Goal: Transaction & Acquisition: Purchase product/service

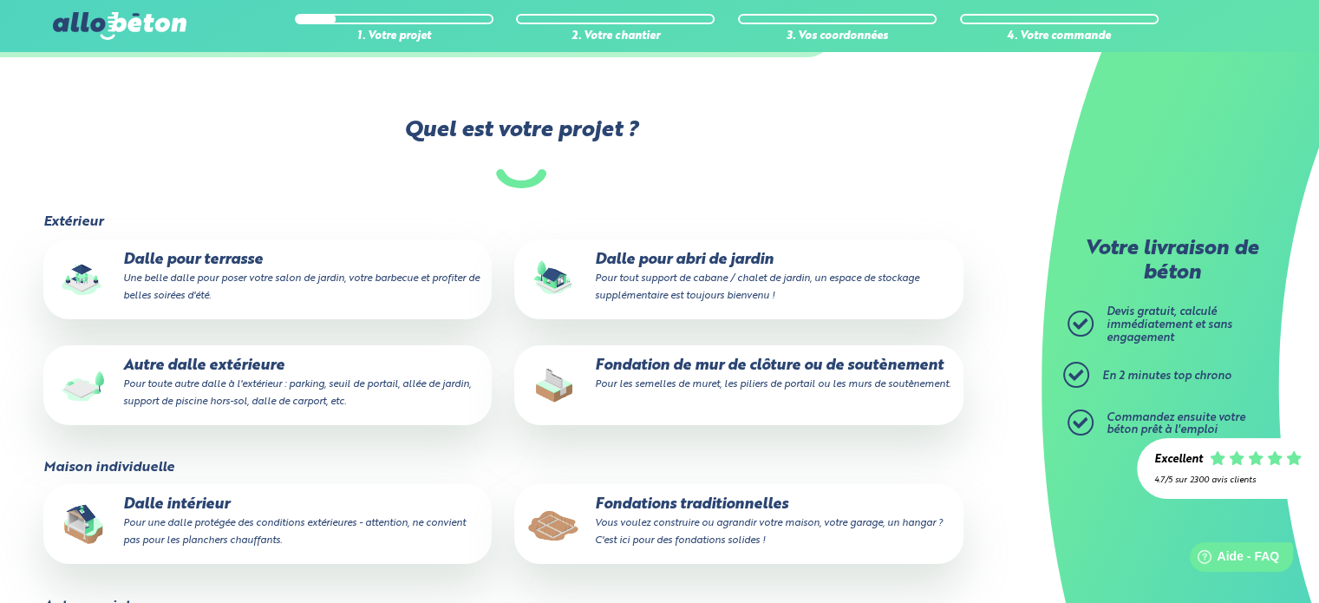
scroll to position [173, 0]
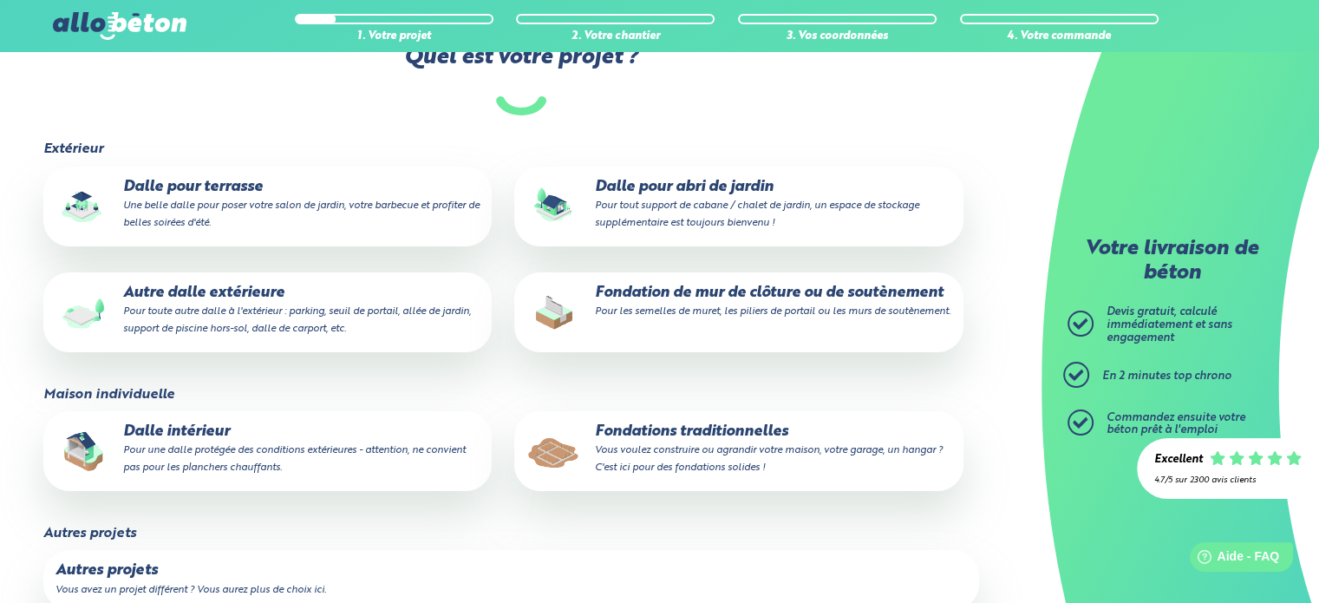
click at [217, 443] on p "Dalle intérieur Pour une dalle protégée des conditions extérieures - attention,…" at bounding box center [267, 449] width 424 height 53
click at [0, 0] on input "Dalle intérieur Pour une dalle protégée des conditions extérieures - attention,…" at bounding box center [0, 0] width 0 height 0
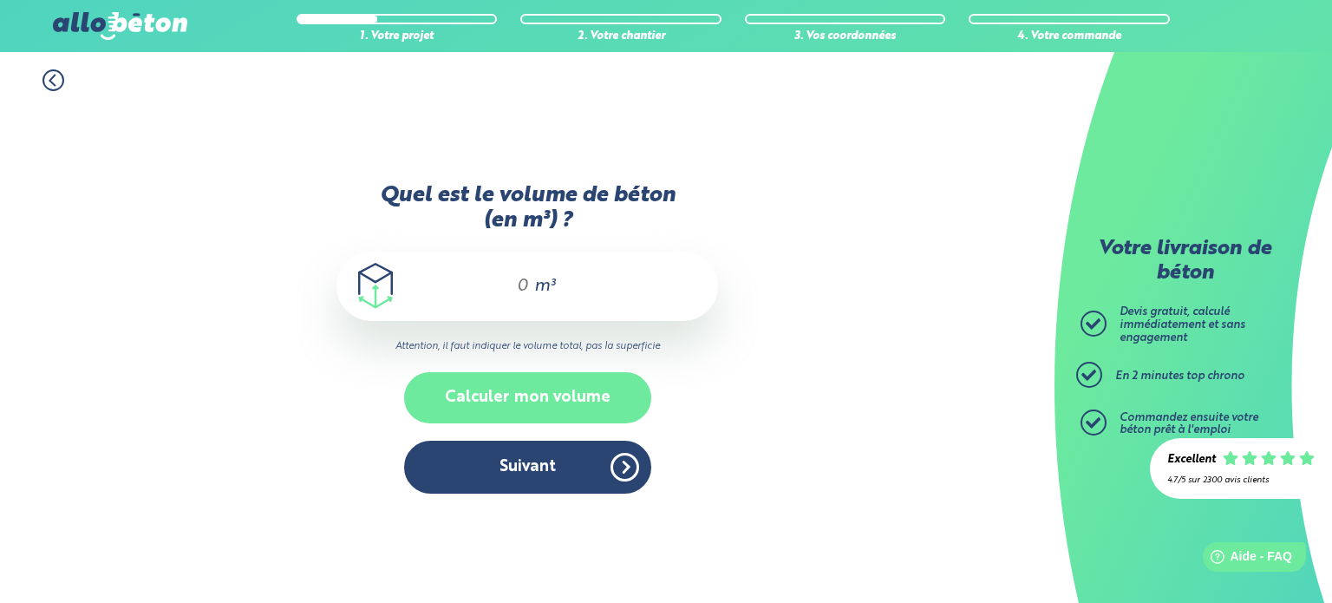
click at [515, 398] on button "Calculer mon volume" at bounding box center [527, 397] width 247 height 51
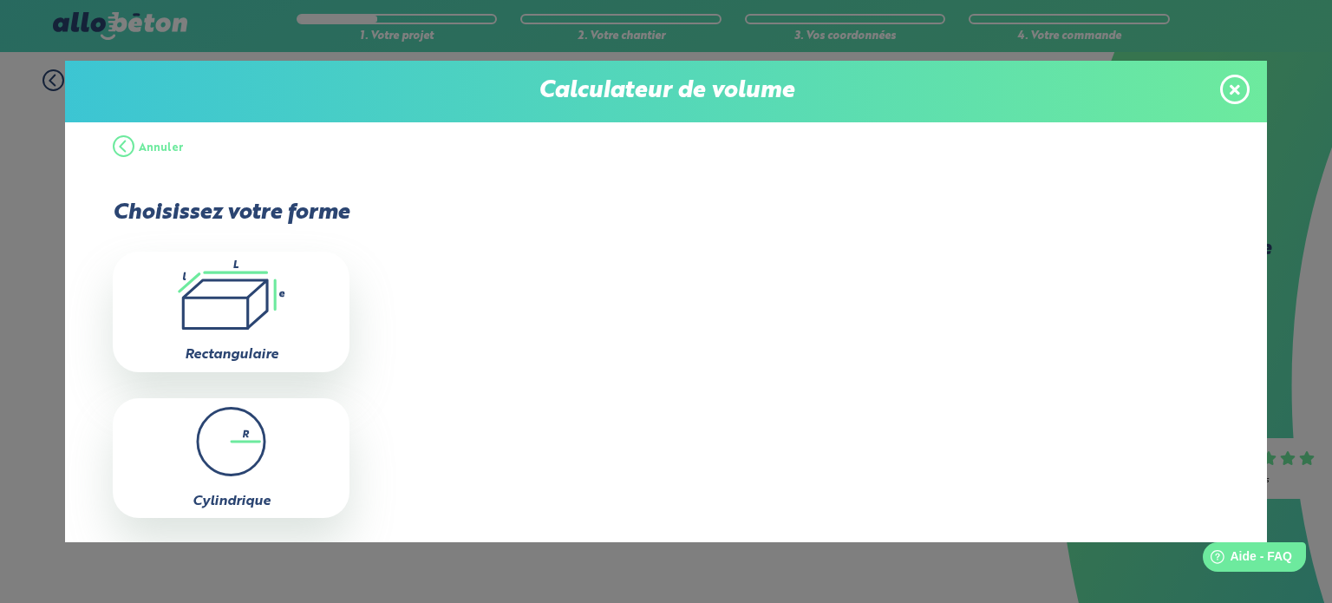
click at [236, 304] on icon ".icon-calc-rectanglea{fill:none;stroke-linecap:round;stroke-width:3px;stroke:#6…" at bounding box center [230, 294] width 219 height 69
type input "0"
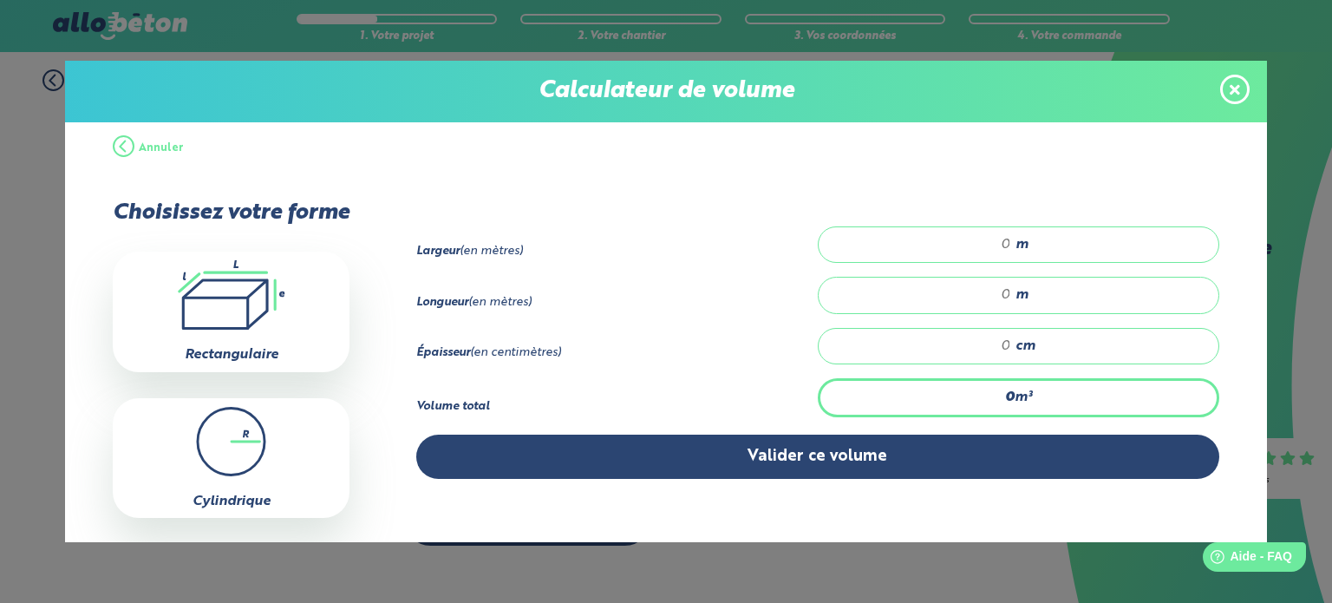
click at [978, 236] on input "number" at bounding box center [923, 244] width 175 height 17
type input "12"
click at [975, 280] on div "m" at bounding box center [1018, 295] width 401 height 36
type input "3"
type input "3.5"
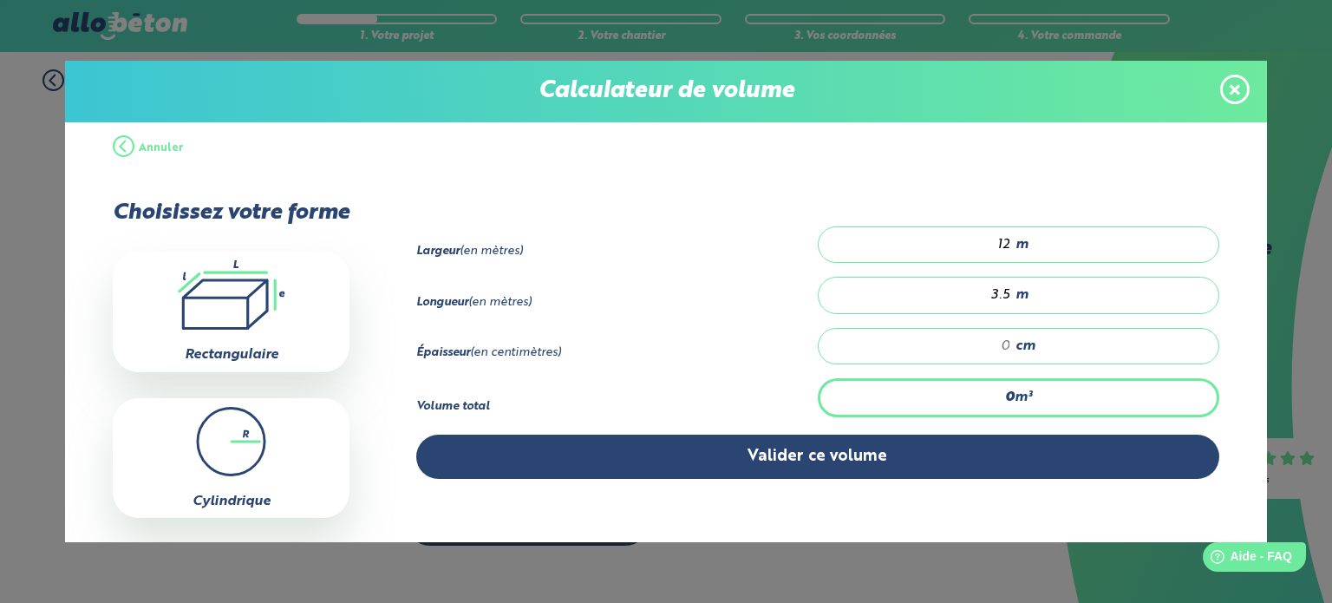
click at [971, 341] on input "number" at bounding box center [923, 345] width 175 height 17
type input "0.42"
type input "1"
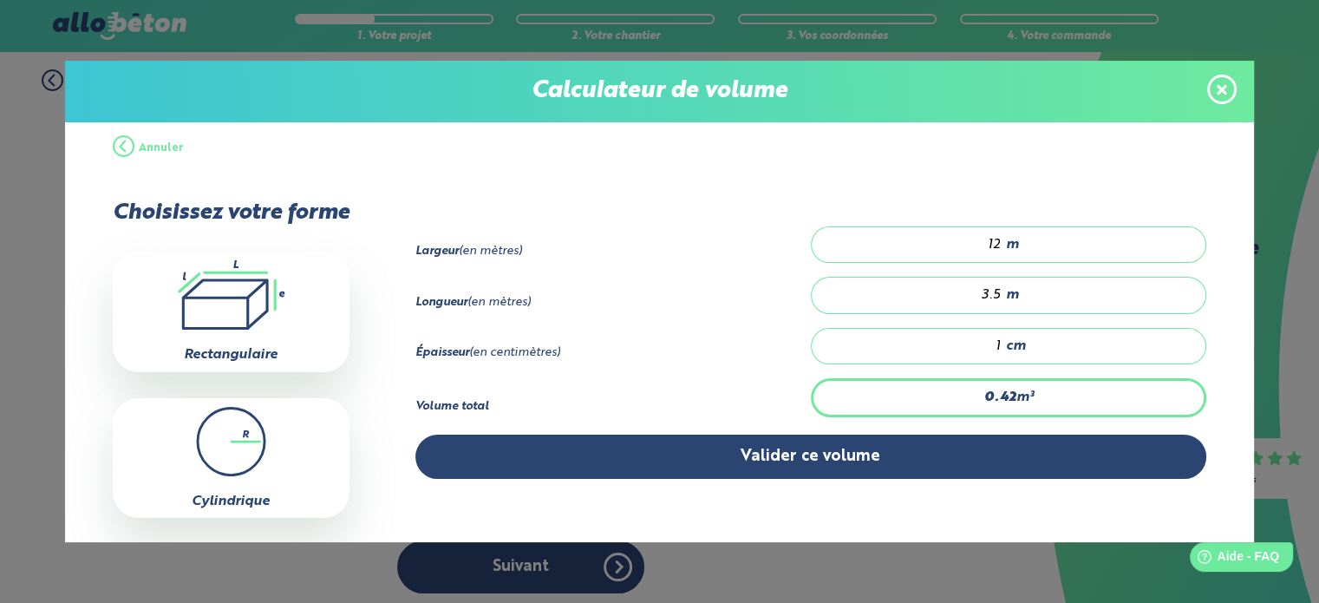
type input "4.2"
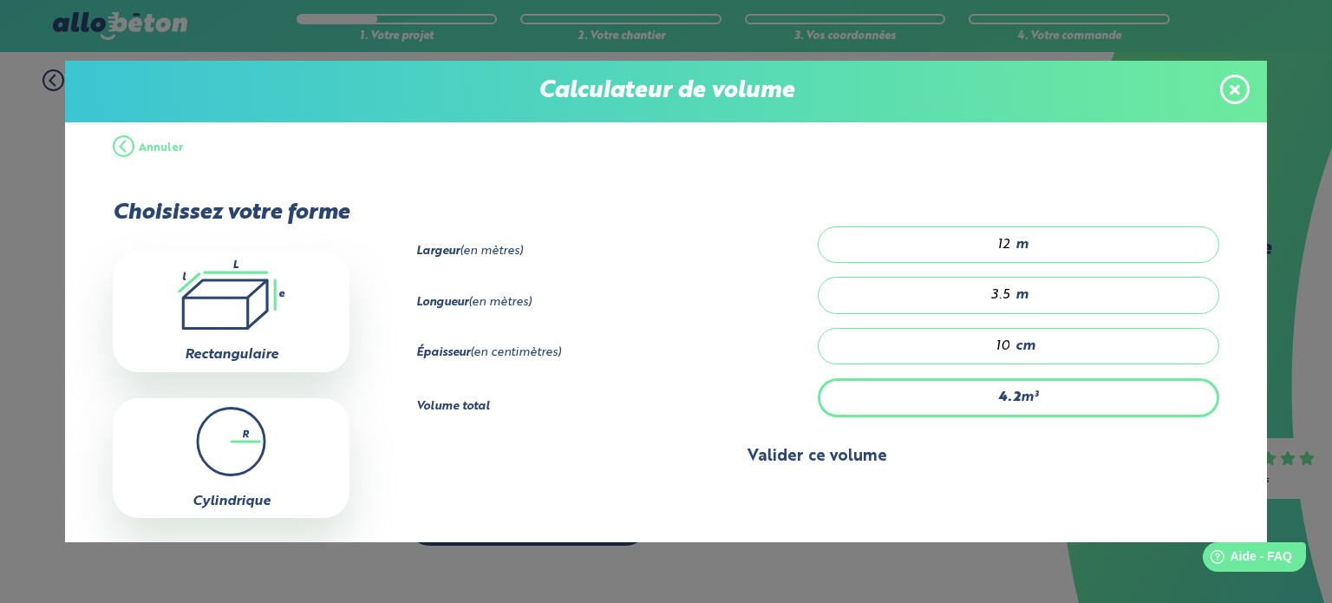
type input "10"
click at [820, 443] on button "Valider ce volume" at bounding box center [817, 456] width 803 height 44
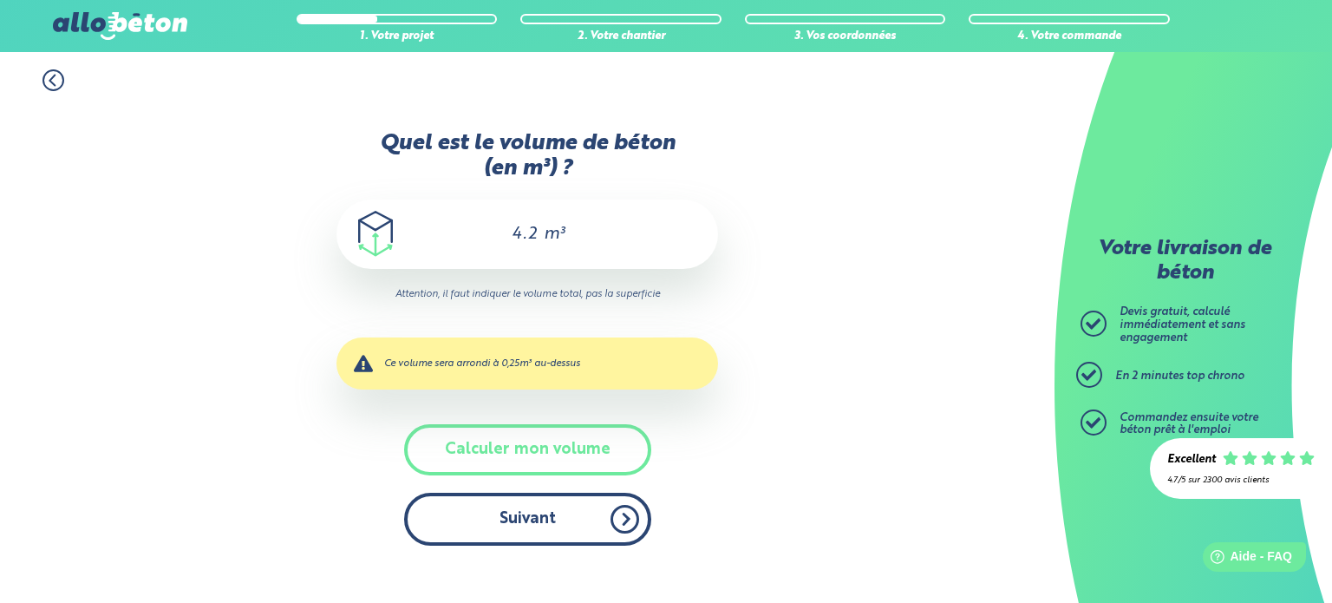
click at [542, 506] on button "Suivant" at bounding box center [527, 519] width 247 height 53
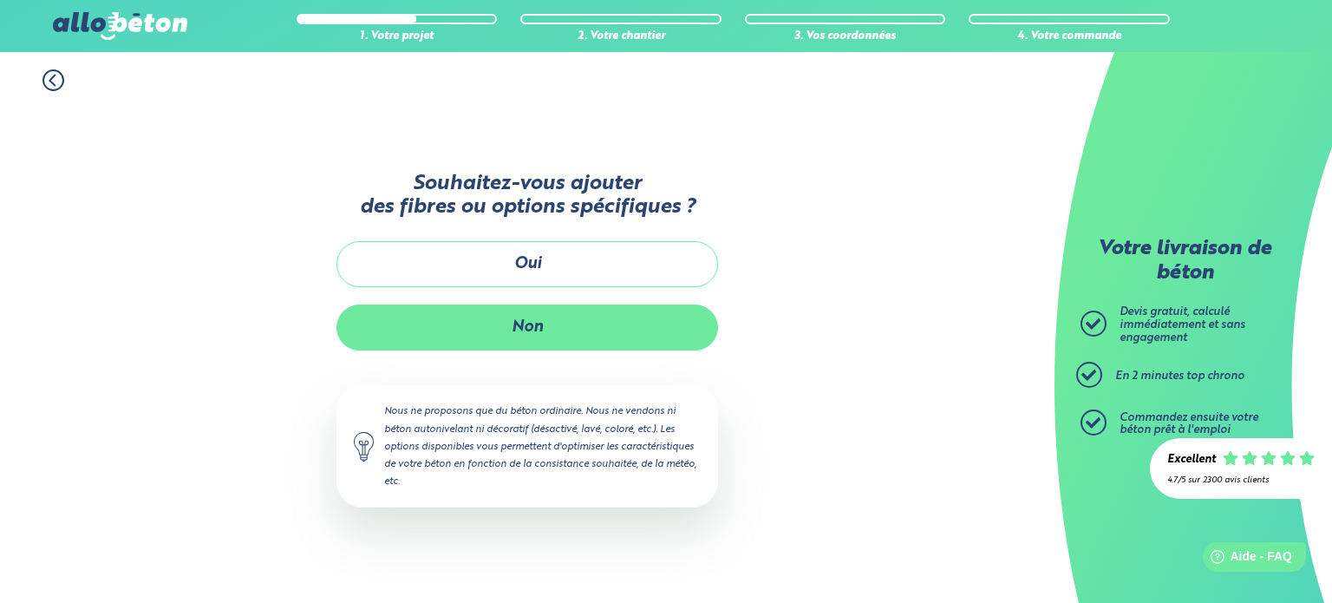
click at [546, 331] on button "Non" at bounding box center [527, 327] width 382 height 46
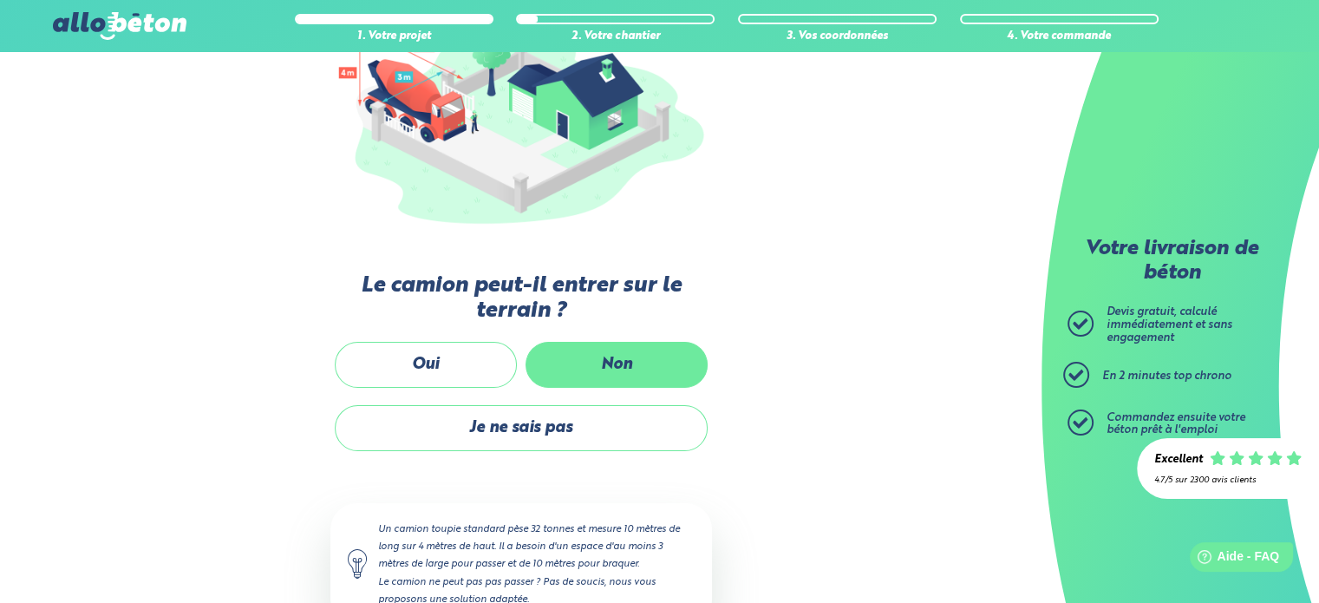
click at [613, 350] on label "Non" at bounding box center [616, 365] width 182 height 46
click at [0, 0] on input "Non" at bounding box center [0, 0] width 0 height 0
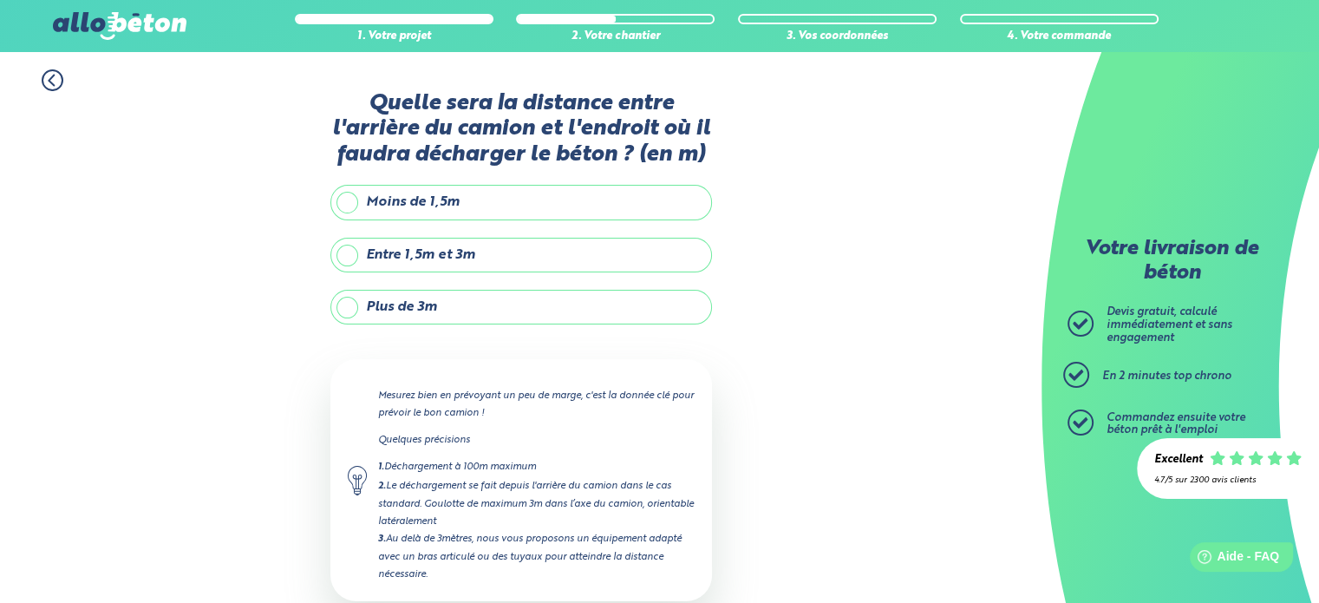
click at [520, 297] on label "Plus de 3m" at bounding box center [521, 307] width 382 height 35
click at [0, 0] on input "Plus de 3m" at bounding box center [0, 0] width 0 height 0
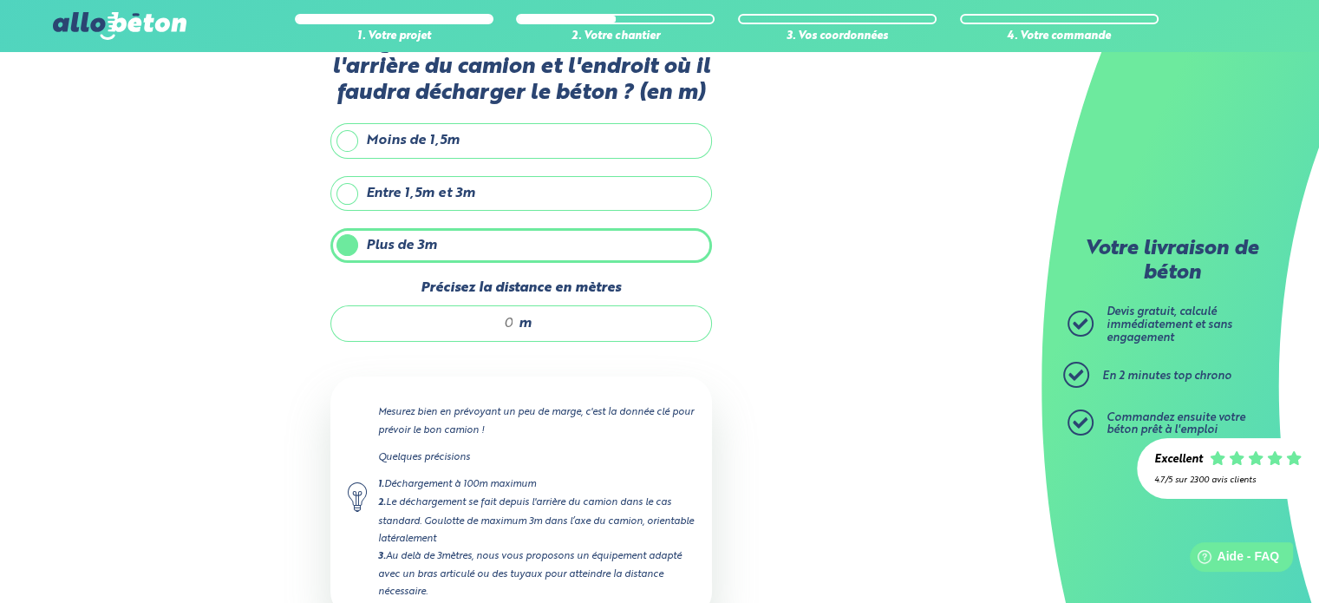
scroll to position [87, 0]
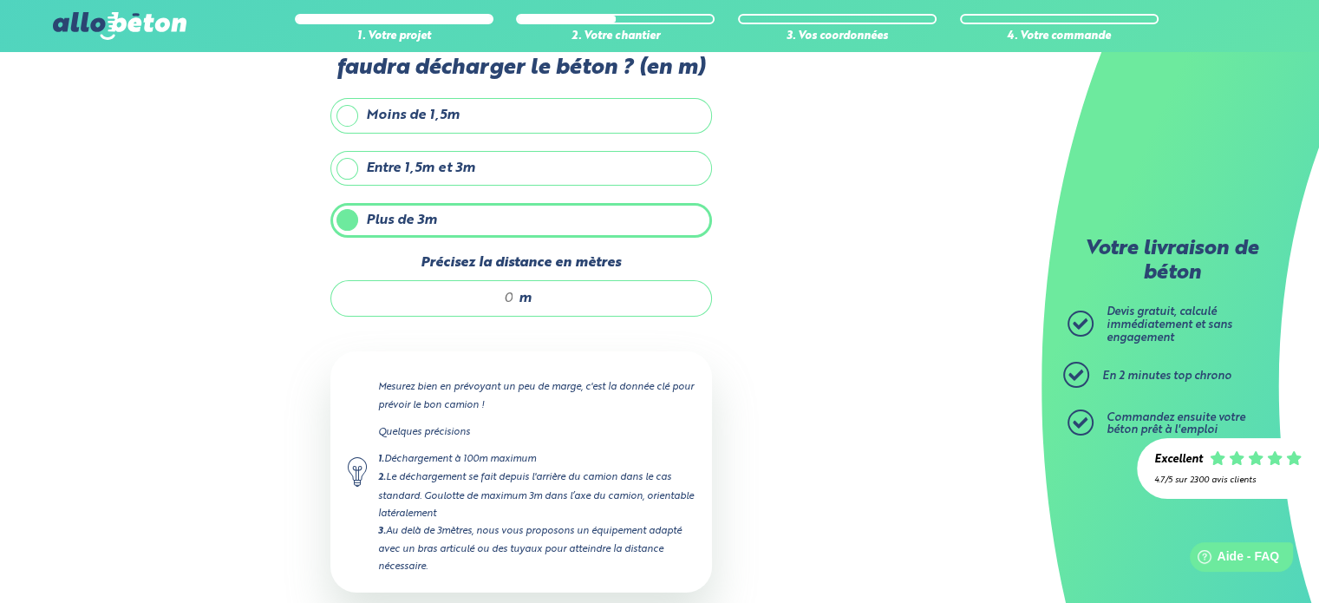
click at [489, 294] on input "Précisez la distance en mètres" at bounding box center [432, 298] width 166 height 17
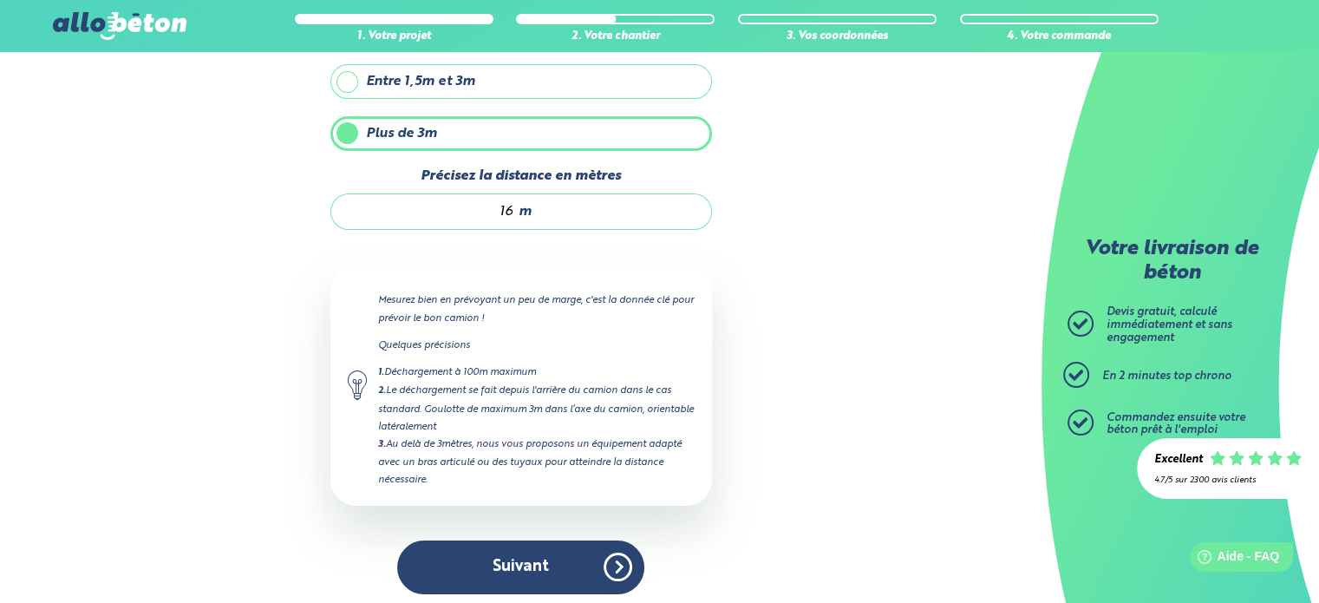
scroll to position [177, 0]
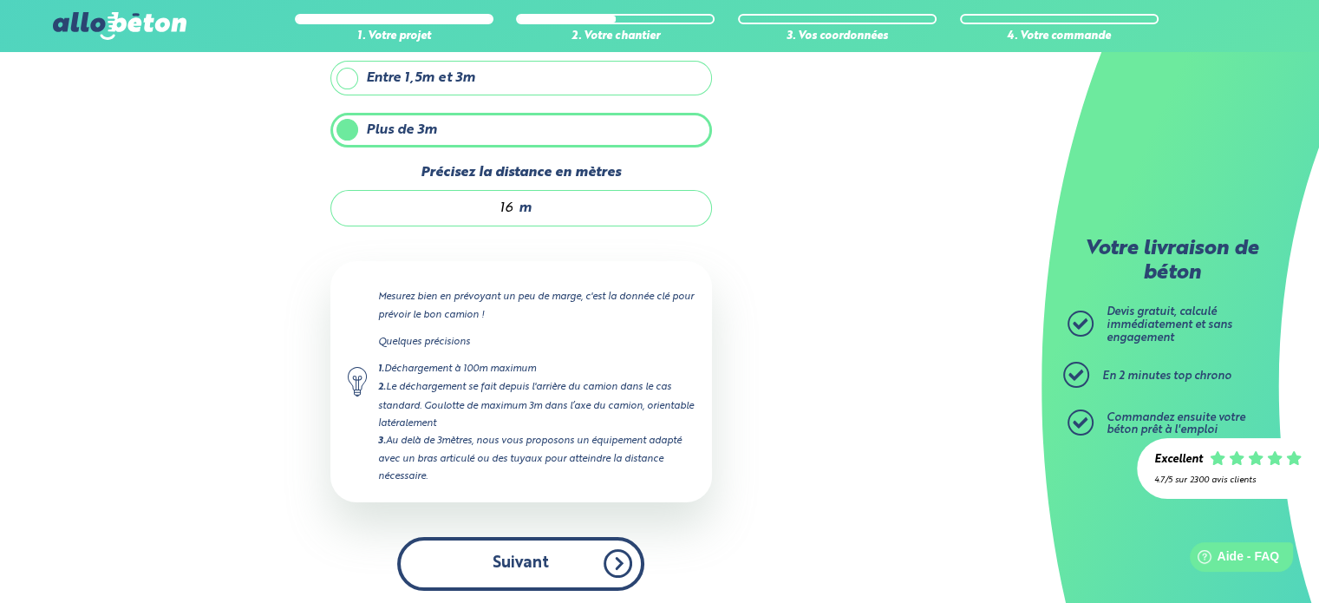
type input "16"
click at [526, 554] on button "Suivant" at bounding box center [520, 563] width 247 height 53
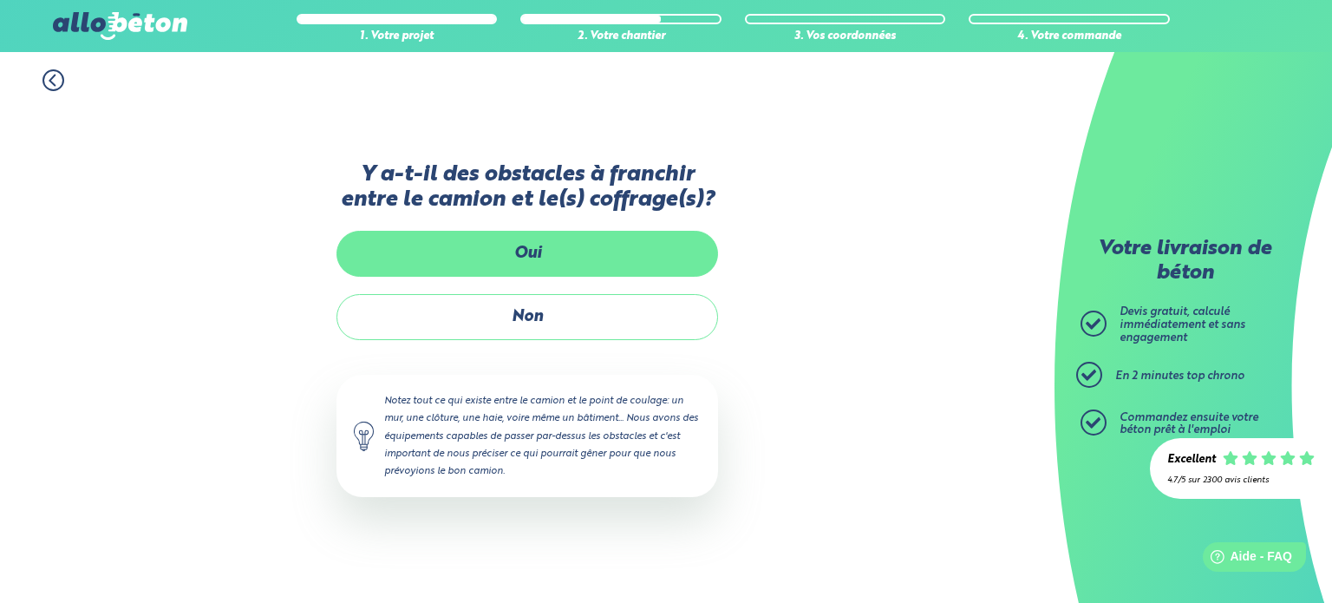
click at [542, 257] on label "Oui" at bounding box center [527, 254] width 382 height 46
click at [0, 0] on input "Oui" at bounding box center [0, 0] width 0 height 0
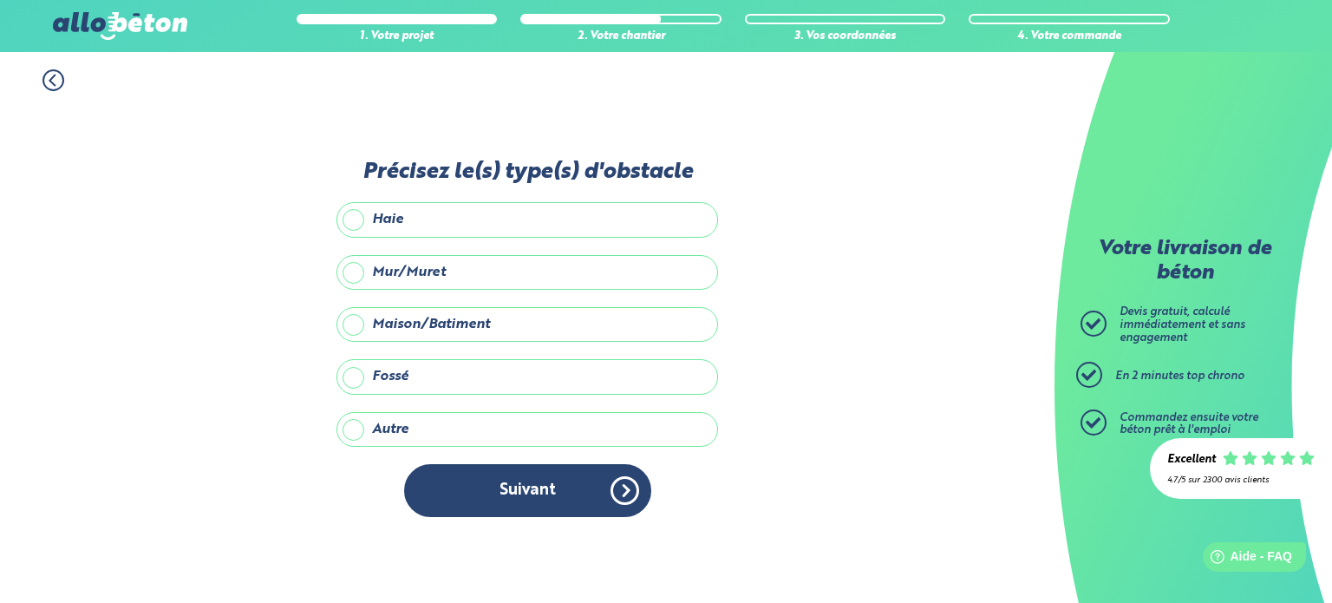
click at [497, 318] on label "Maison/Batiment" at bounding box center [527, 324] width 382 height 35
click at [0, 0] on input "Maison/Batiment" at bounding box center [0, 0] width 0 height 0
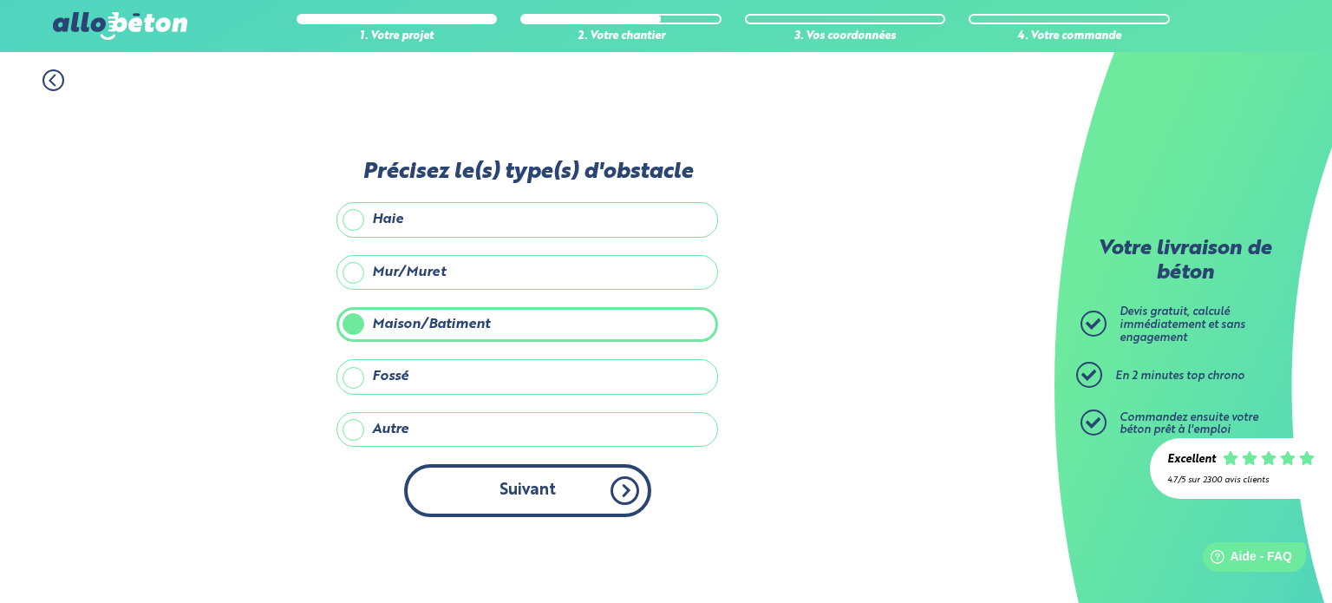
click at [523, 485] on button "Suivant" at bounding box center [527, 490] width 247 height 53
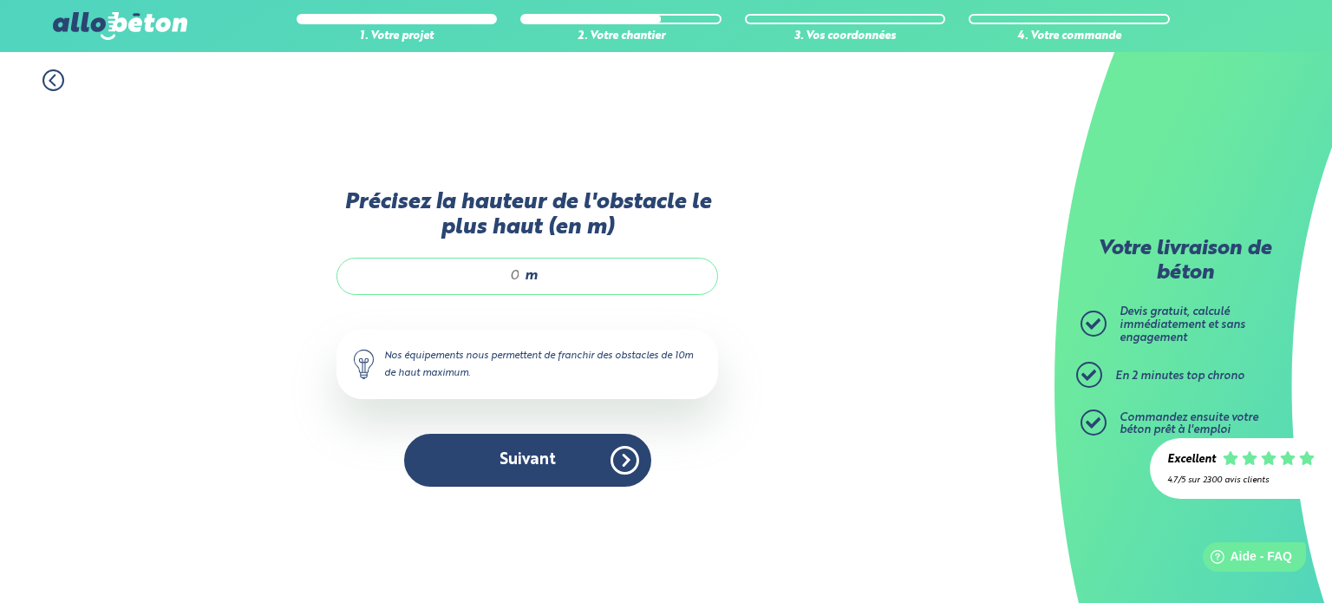
click at [495, 273] on input "Précisez la hauteur de l'obstacle le plus haut (en m)" at bounding box center [438, 275] width 166 height 17
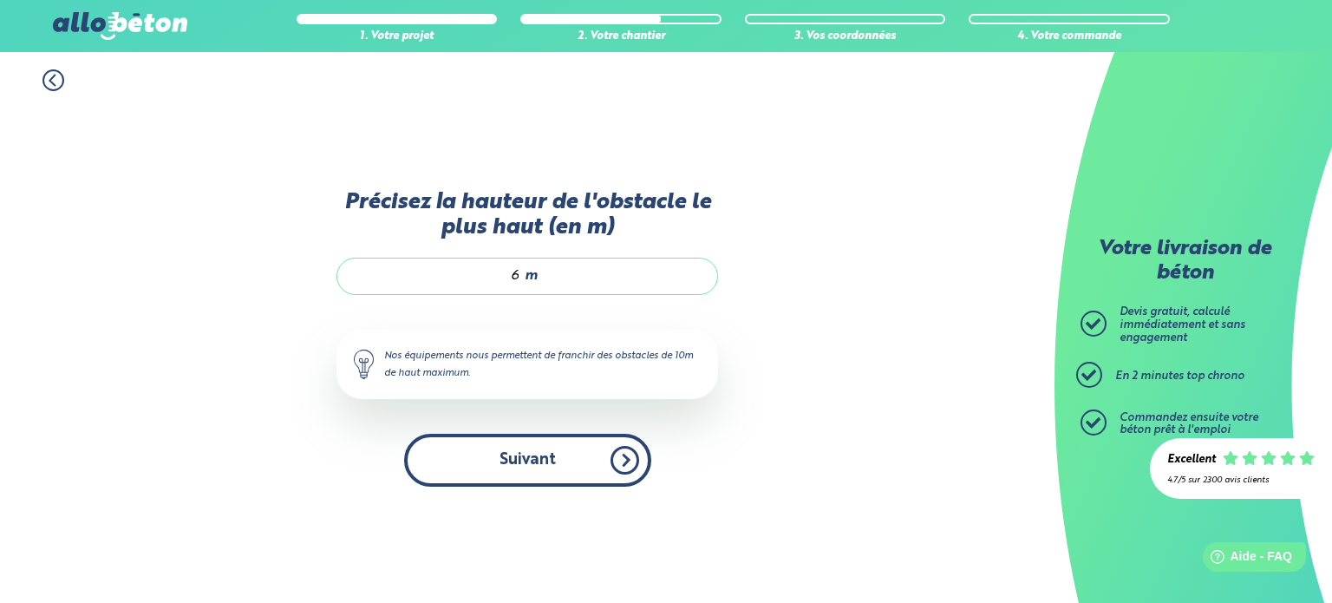
type input "6"
click at [520, 464] on button "Suivant" at bounding box center [527, 460] width 247 height 53
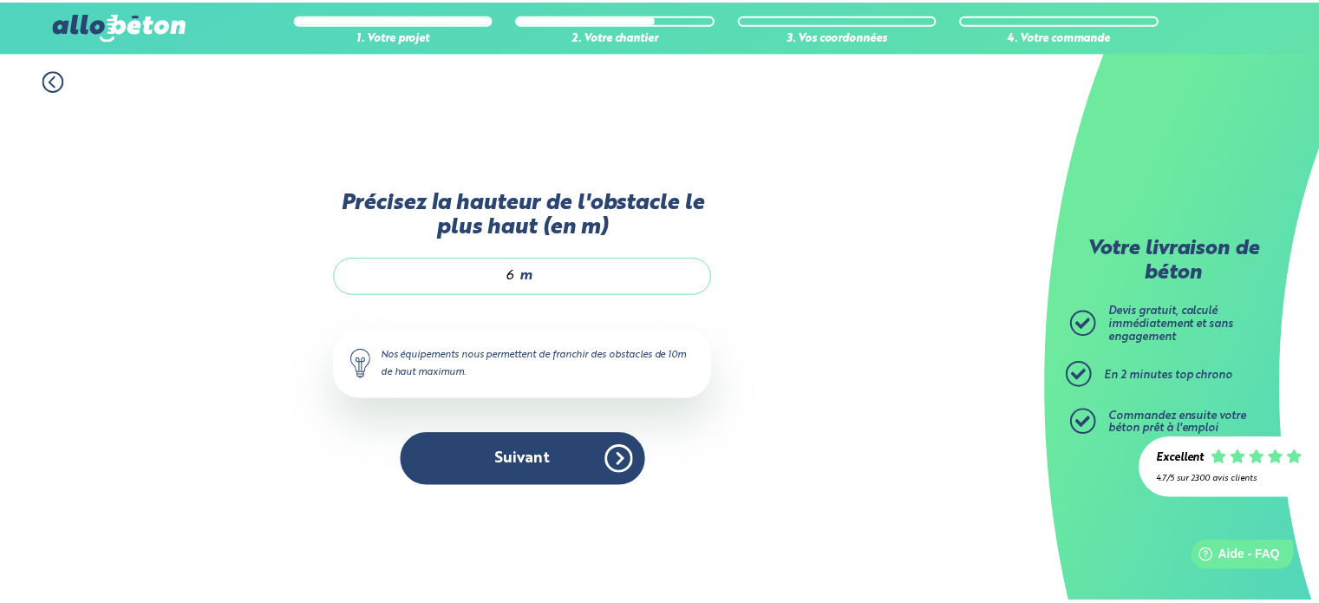
scroll to position [198, 0]
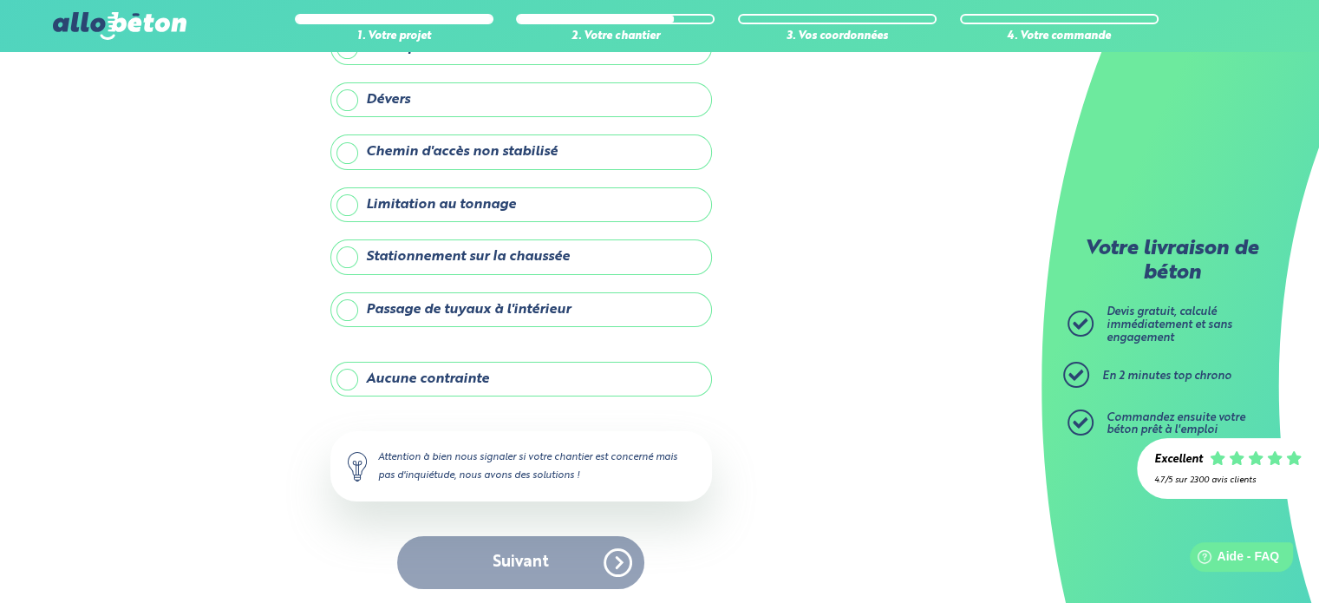
click at [499, 258] on label "Stationnement sur la chaussée" at bounding box center [521, 256] width 382 height 35
click at [0, 0] on input "Stationnement sur la chaussée" at bounding box center [0, 0] width 0 height 0
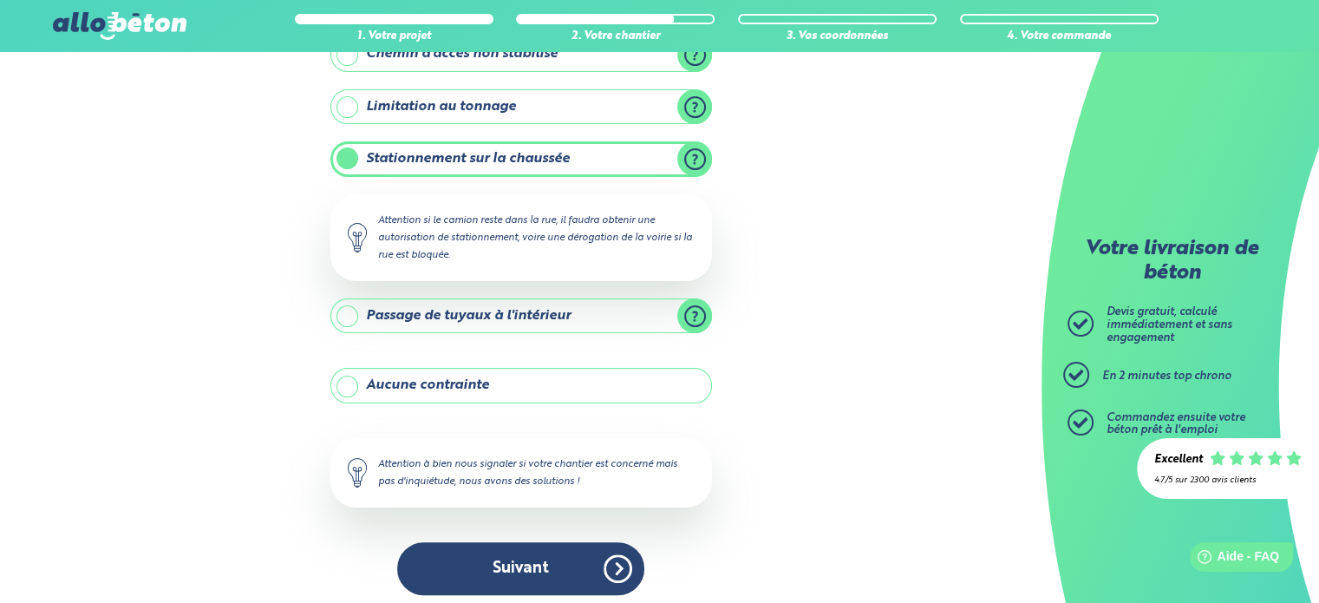
scroll to position [302, 0]
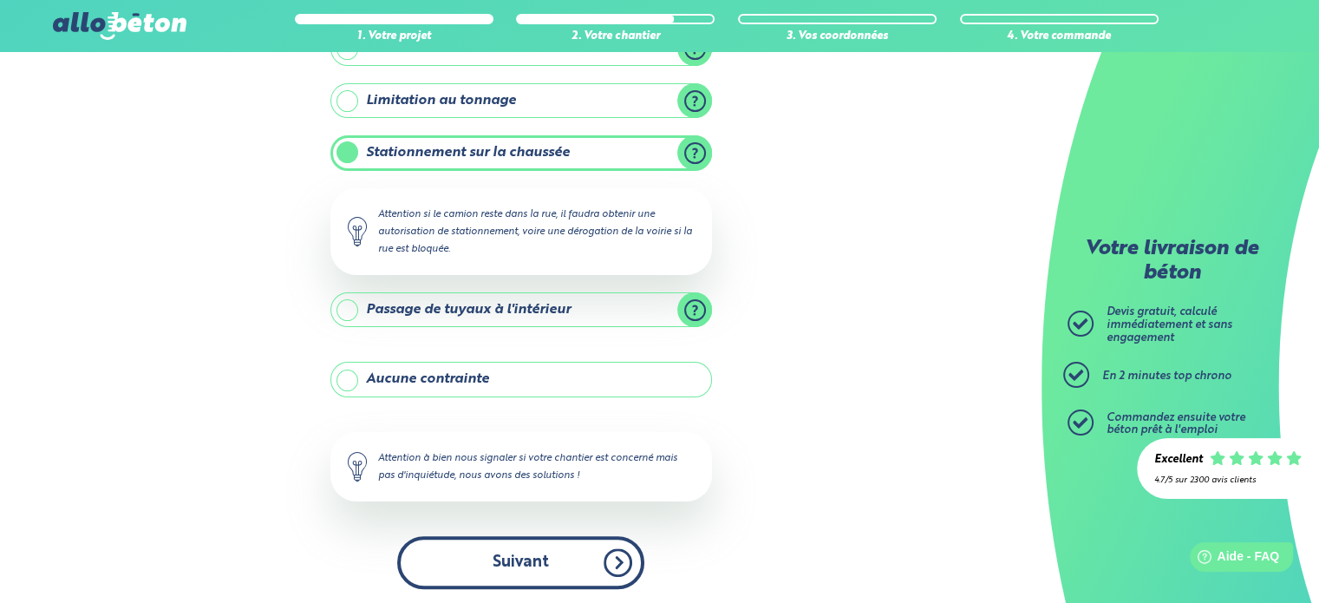
click at [539, 561] on button "Suivant" at bounding box center [520, 562] width 247 height 53
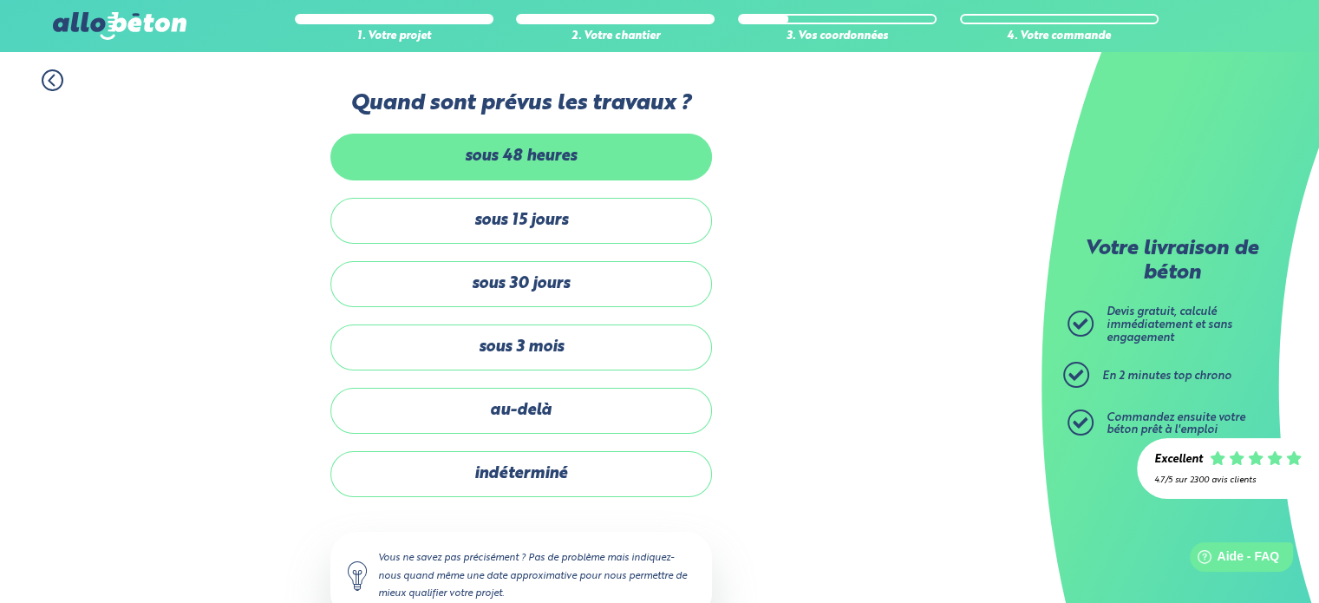
click at [507, 158] on label "sous 48 heures" at bounding box center [521, 157] width 382 height 46
click at [0, 0] on input "sous 48 heures" at bounding box center [0, 0] width 0 height 0
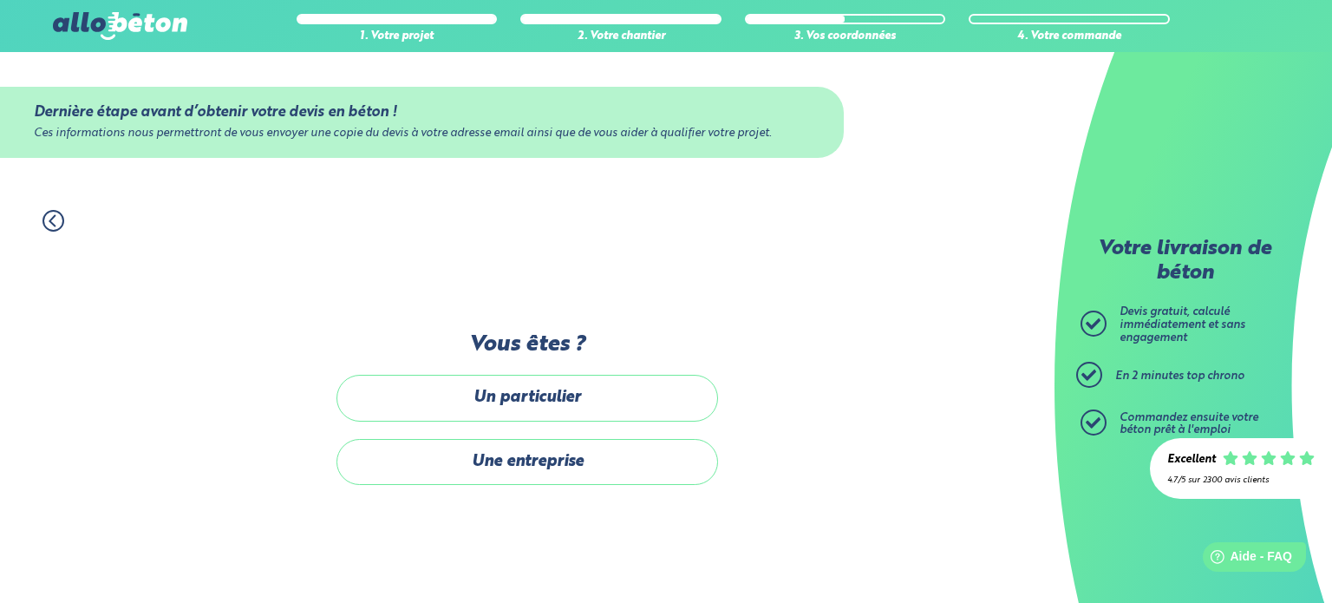
click at [530, 460] on label "Une entreprise" at bounding box center [527, 462] width 382 height 46
click at [0, 0] on input "Une entreprise" at bounding box center [0, 0] width 0 height 0
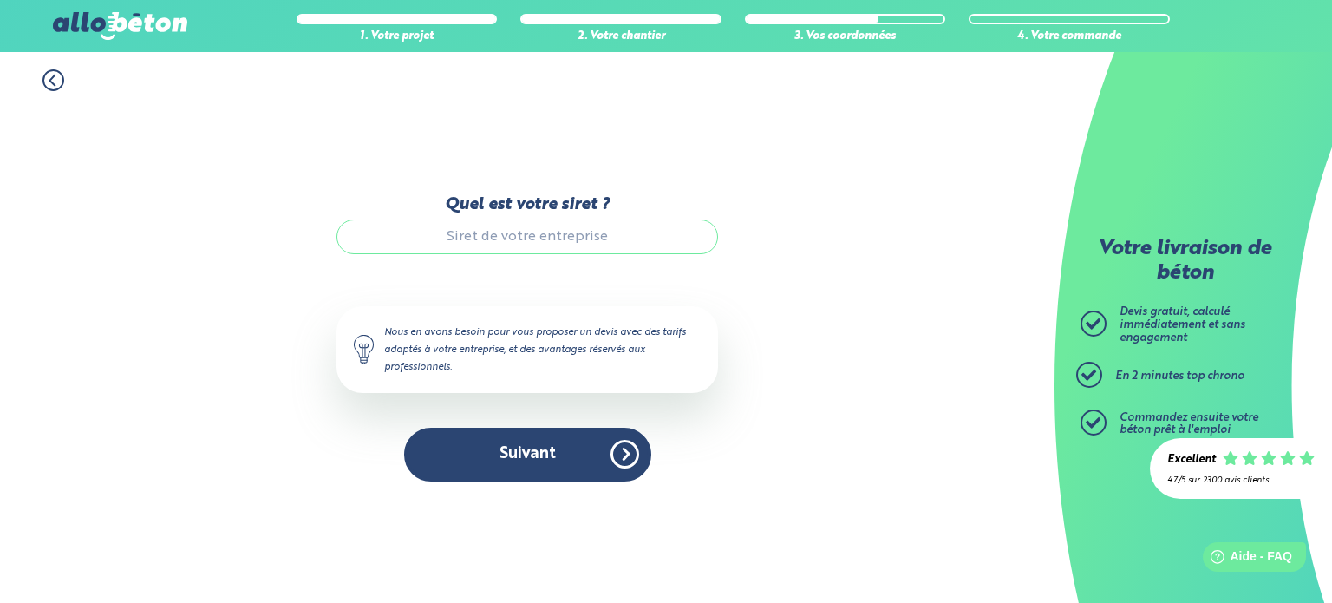
click at [489, 232] on input "Quel est votre siret ?" at bounding box center [527, 236] width 382 height 35
type input "49385056400029"
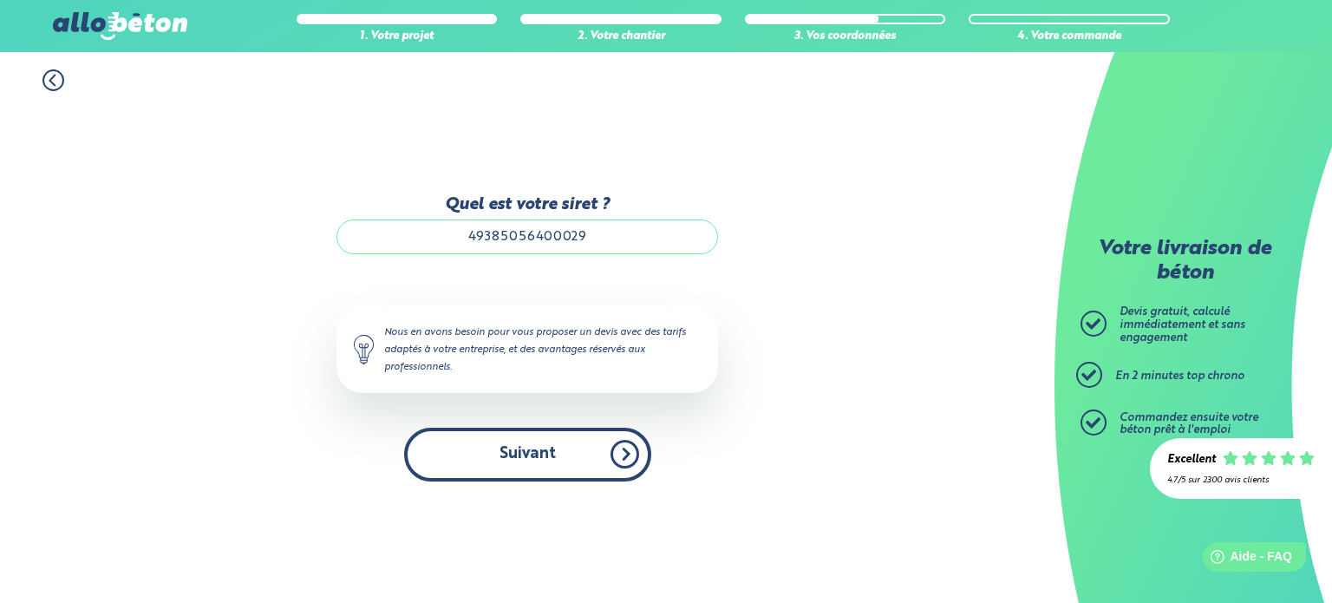
click at [532, 457] on button "Suivant" at bounding box center [527, 453] width 247 height 53
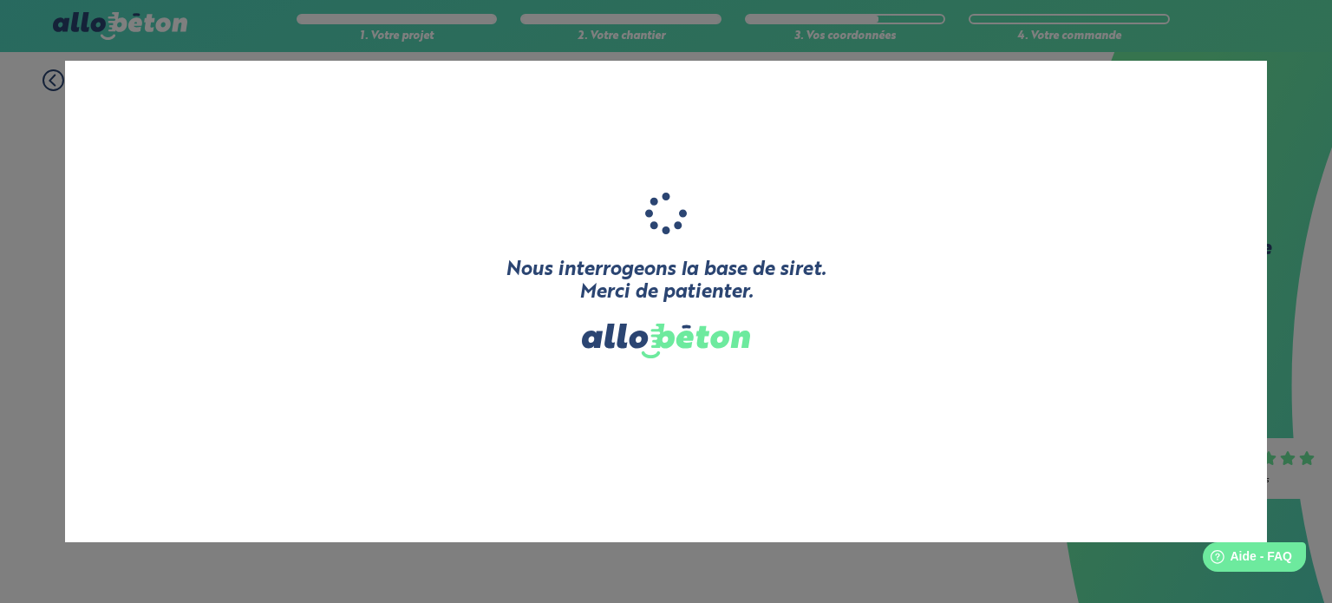
type input "TERRE D'EPIONE"
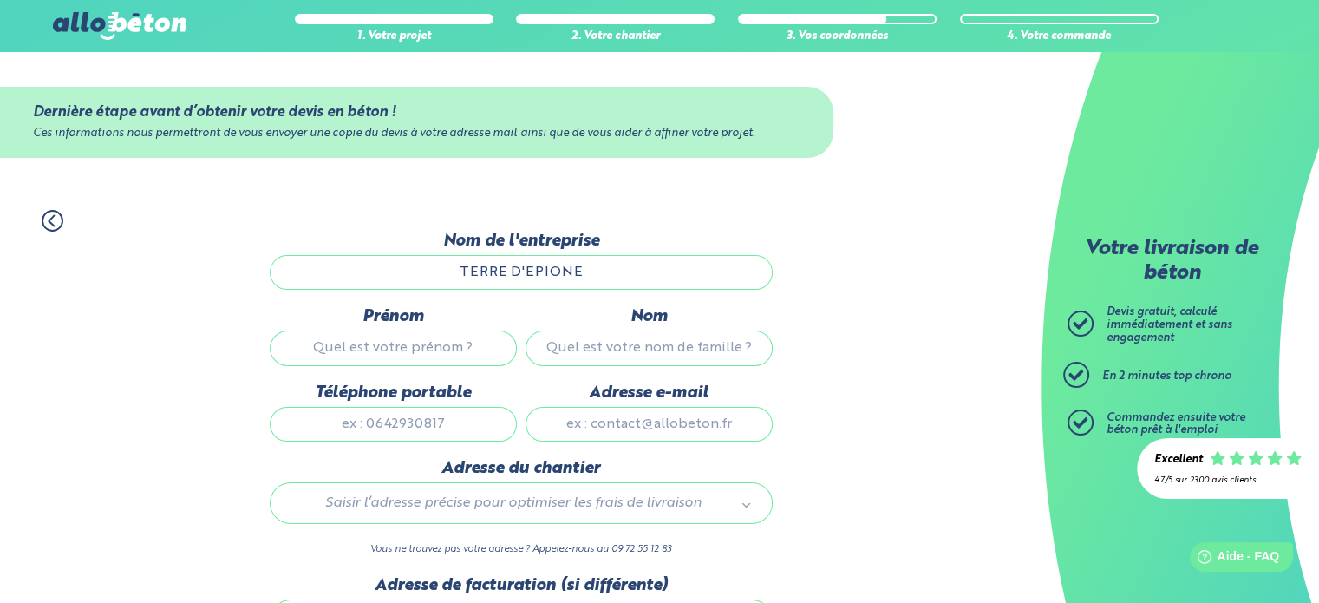
click at [333, 343] on input "Prénom" at bounding box center [393, 347] width 247 height 35
type input "[GEOGRAPHIC_DATA]"
type input "[PERSON_NAME]"
type input "0629411468"
type input "[EMAIL_ADDRESS][DOMAIN_NAME]"
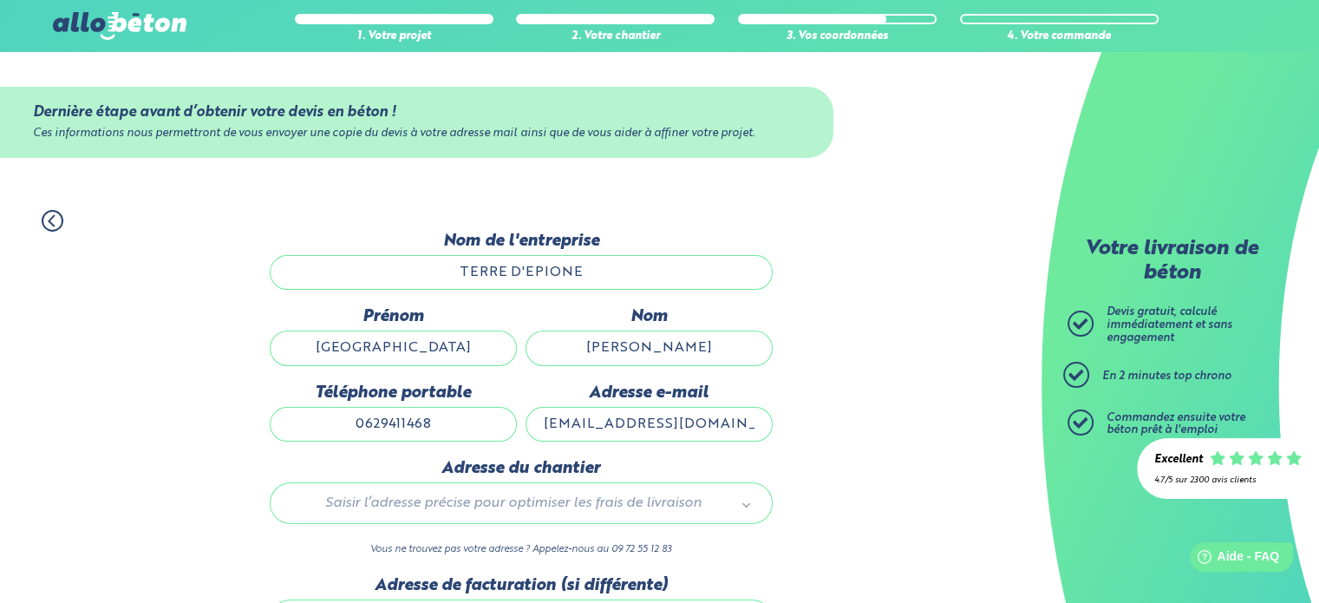
type input "[STREET_ADDRESS]"
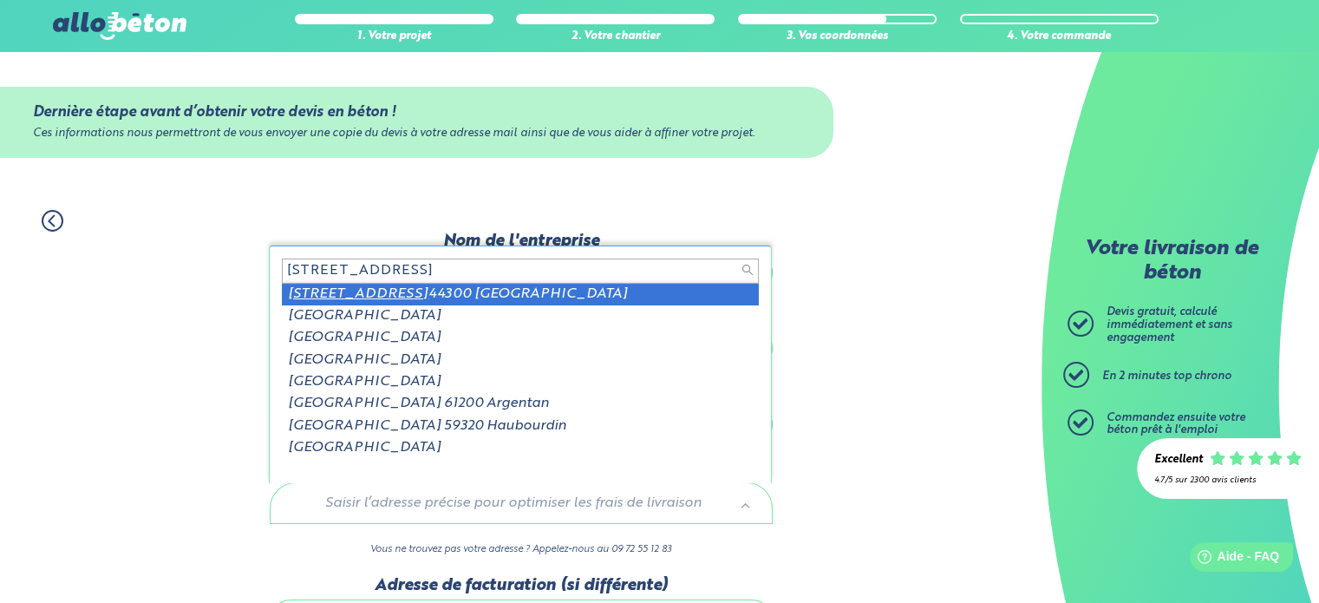
type input "[STREET_ADDRESS]"
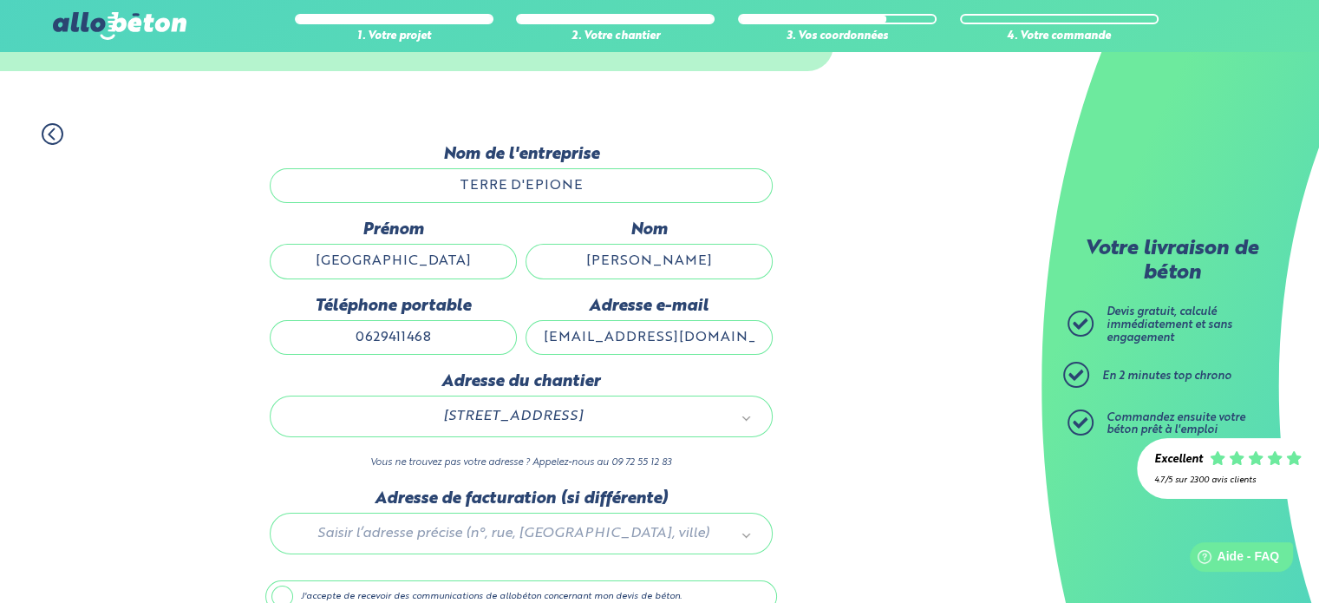
scroll to position [173, 0]
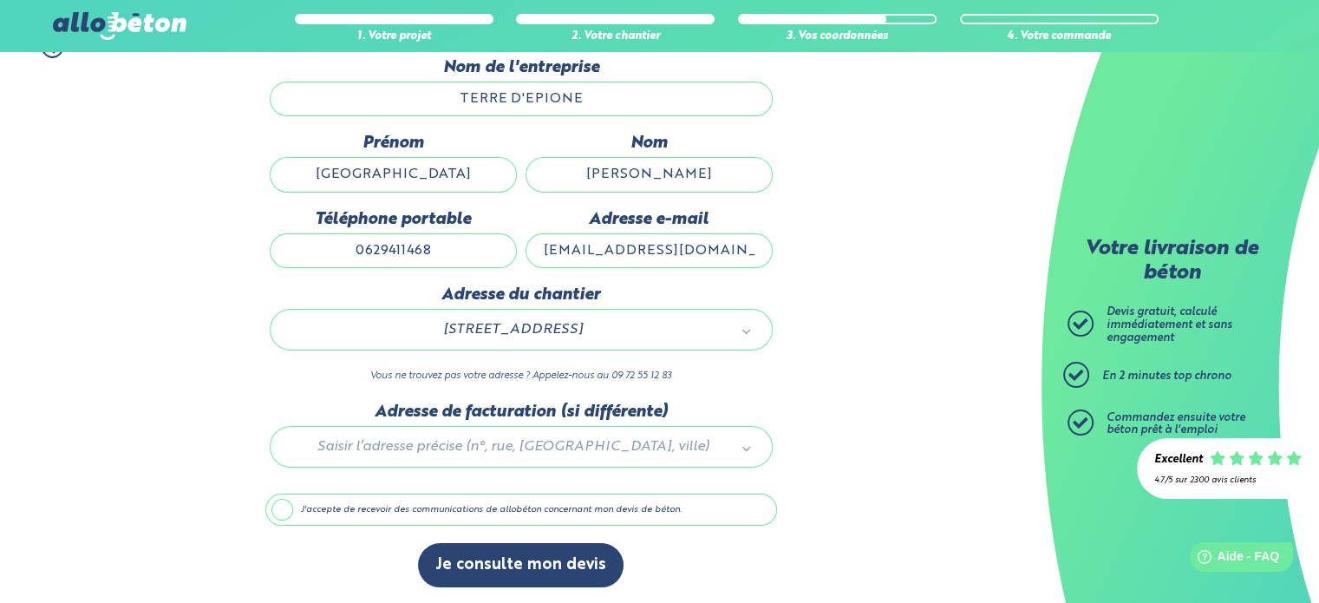
click at [284, 506] on label "J'accepte de recevoir des communications de allobéton concernant mon devis de b…" at bounding box center [521, 509] width 512 height 33
click at [0, 0] on input "J'accepte de recevoir des communications de allobéton concernant mon devis de b…" at bounding box center [0, 0] width 0 height 0
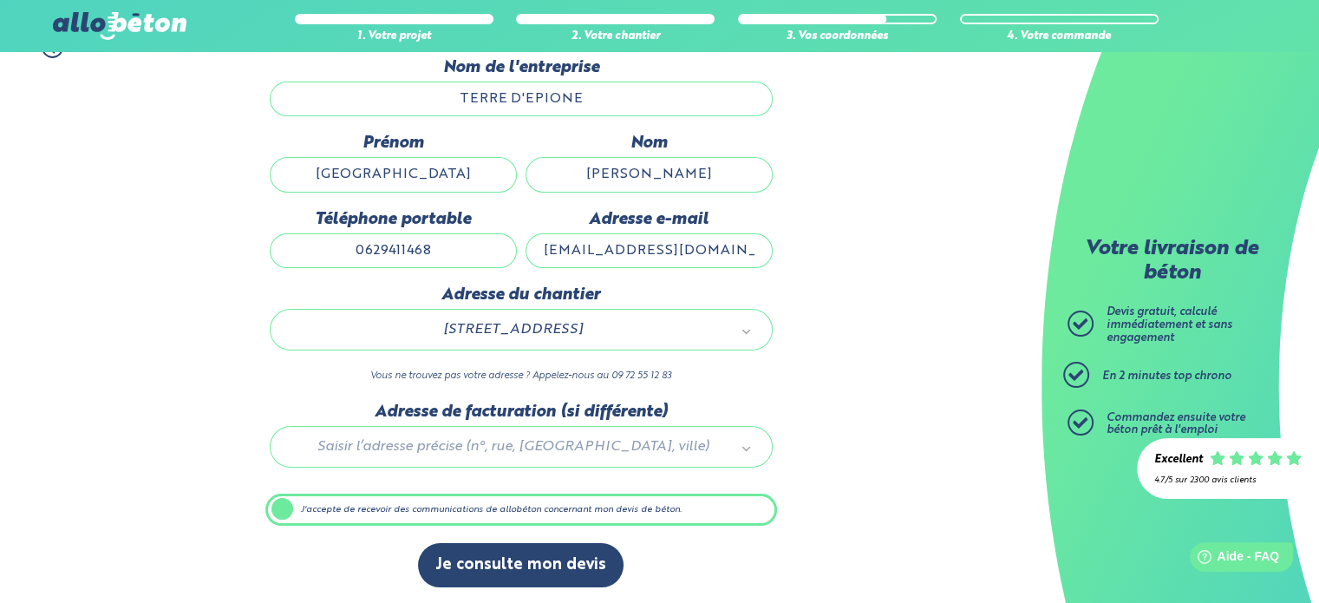
scroll to position [173, 0]
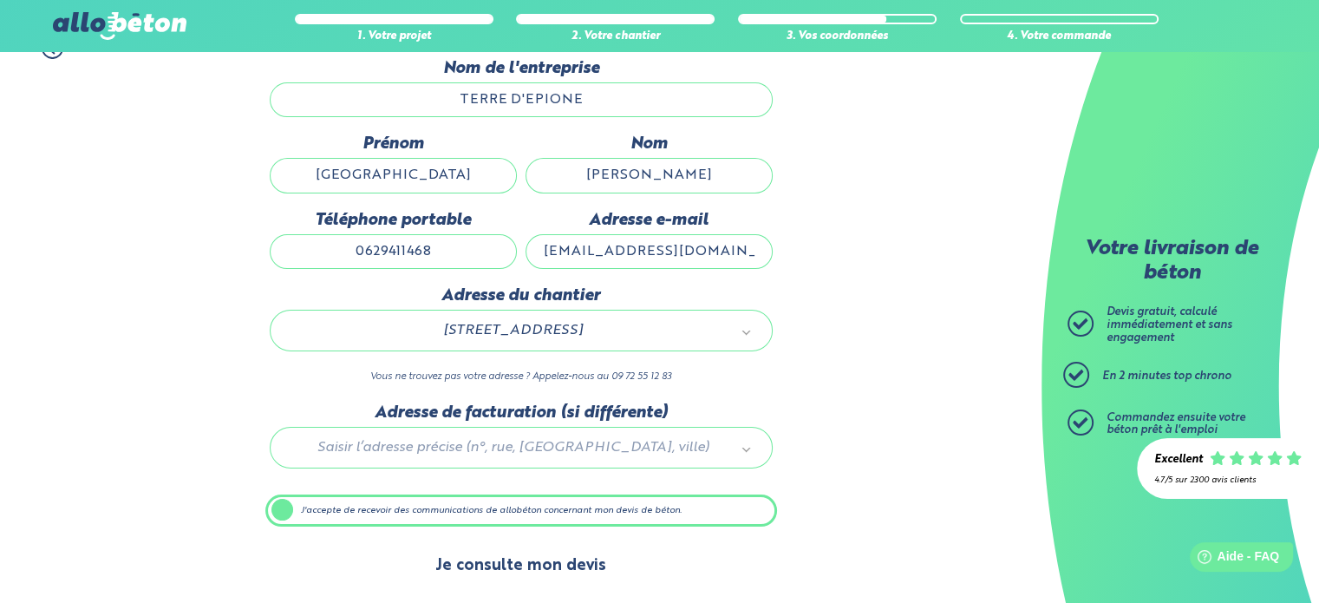
click at [529, 558] on button "Je consulte mon devis" at bounding box center [520, 566] width 205 height 44
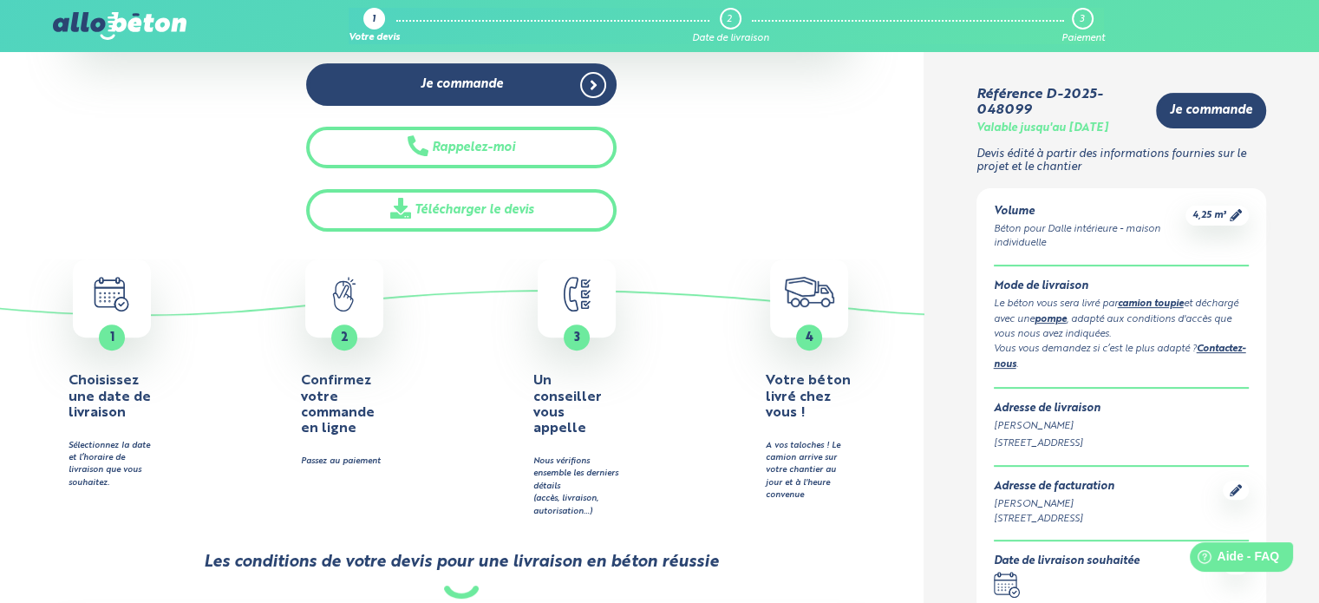
scroll to position [607, 0]
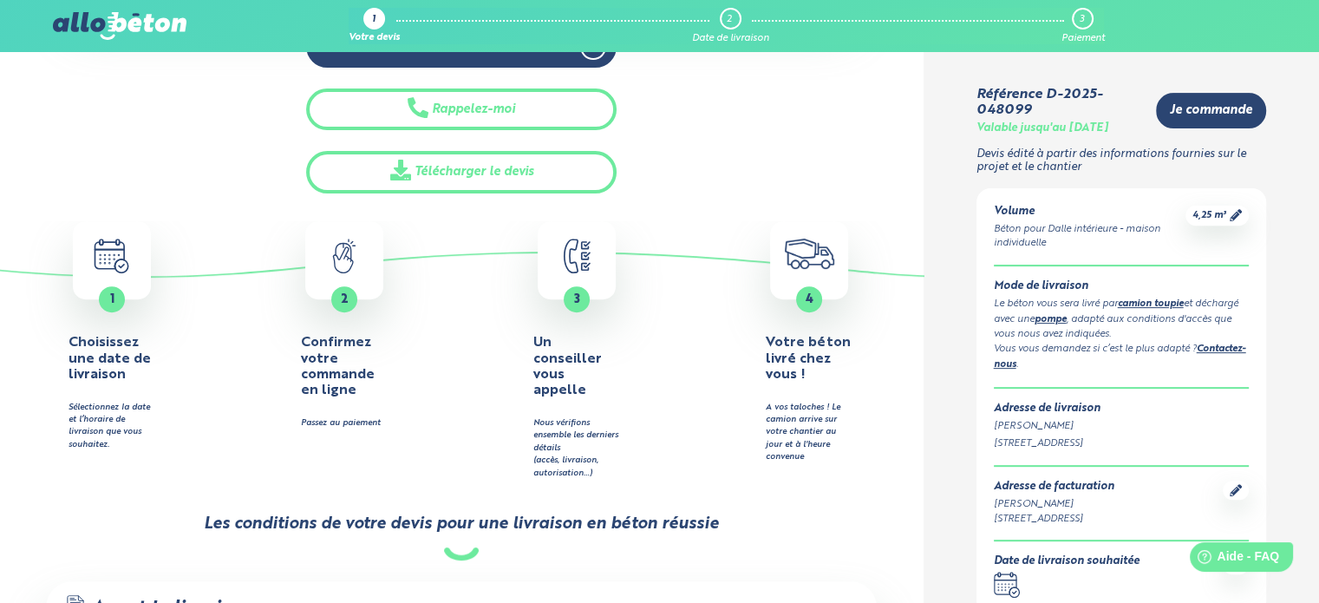
click at [1010, 579] on icon ".calendar-icon { fill: none; stroke: #2b4572; stroke-linecap: round; stroke-lin…" at bounding box center [1007, 584] width 26 height 26
click at [1170, 571] on html "Help Aide - FAQ" at bounding box center [1231, 553] width 135 height 36
click at [1133, 582] on div ".calendar-icon { fill: none; stroke: #2b4572; stroke-linecap: round; stroke-lin…" at bounding box center [1067, 584] width 146 height 26
click at [1205, 553] on icon "Help" at bounding box center [1203, 557] width 15 height 15
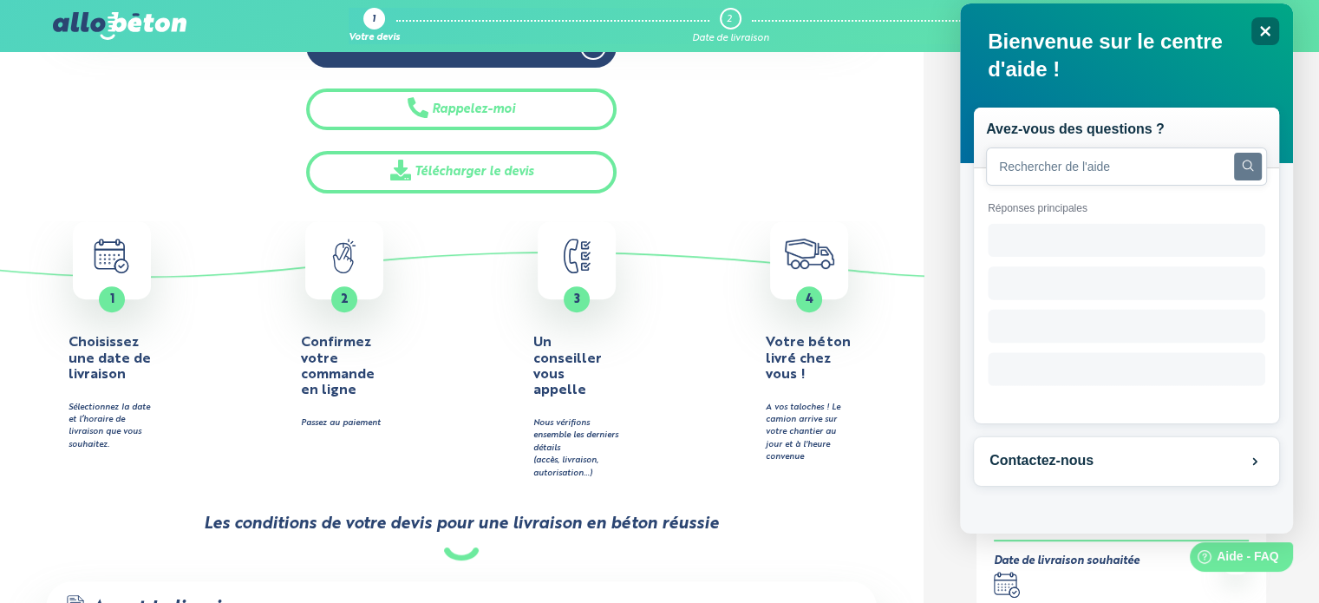
scroll to position [0, 0]
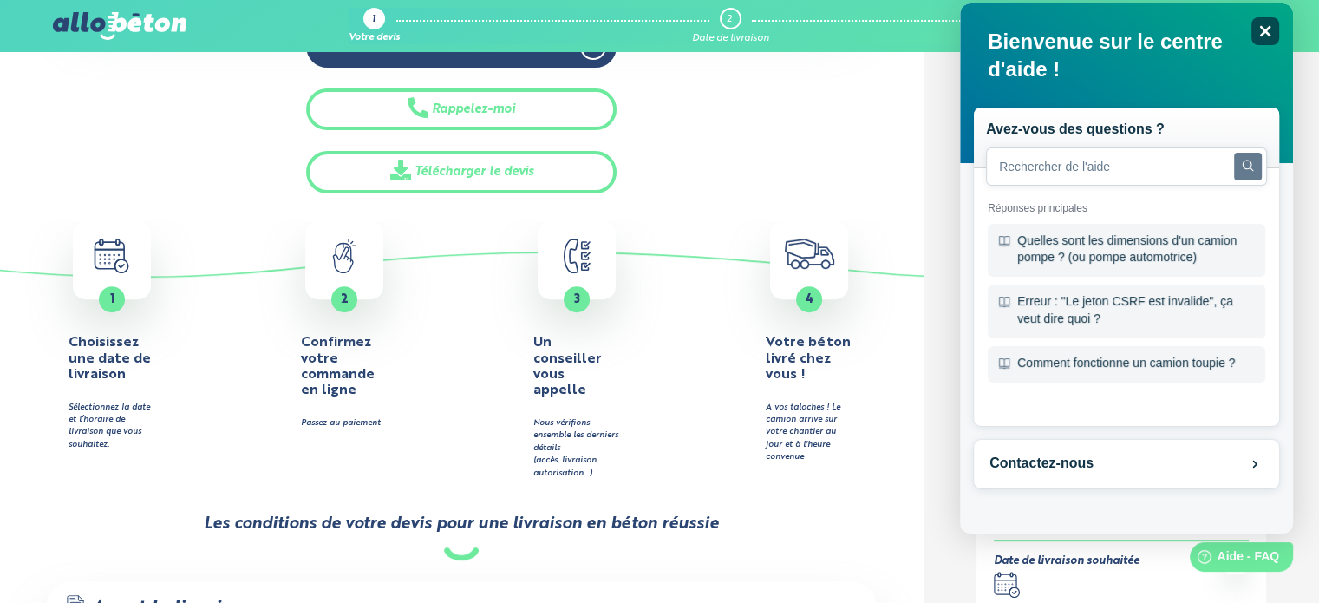
click at [1266, 27] on icon "Close" at bounding box center [1264, 30] width 13 height 13
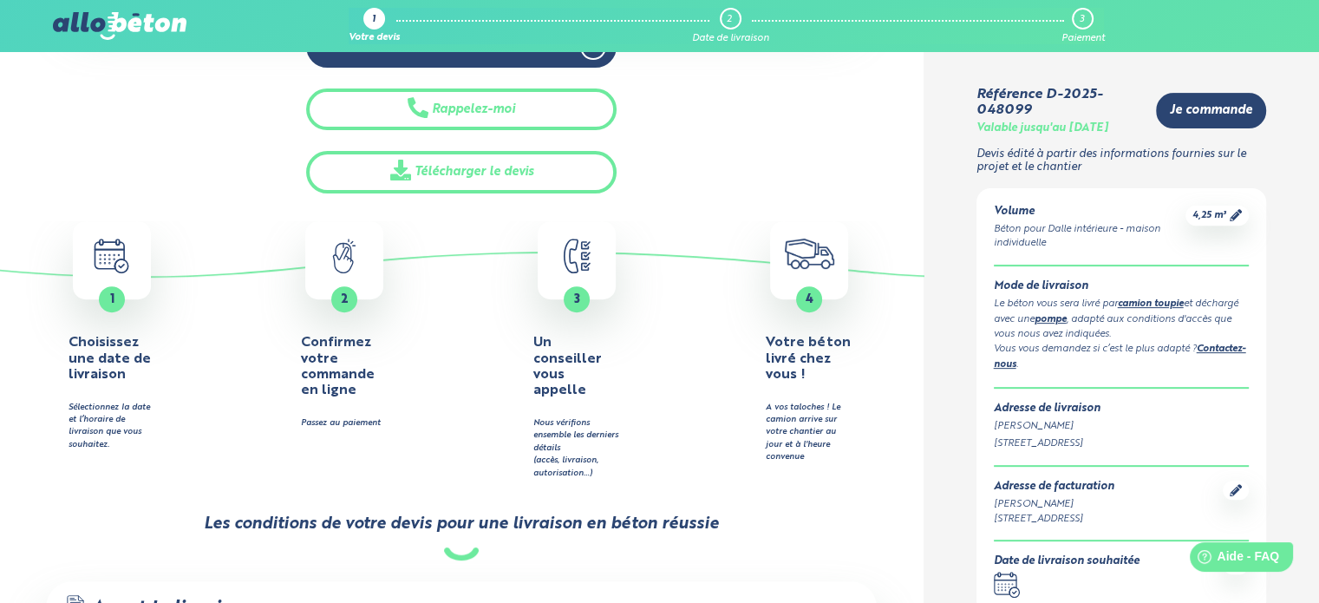
click at [1009, 581] on icon ".calendar-icon { fill: none; stroke: #2b4572; stroke-linecap: round; stroke-lin…" at bounding box center [1007, 584] width 26 height 26
click at [1192, 110] on span "Je commande" at bounding box center [1211, 110] width 82 height 15
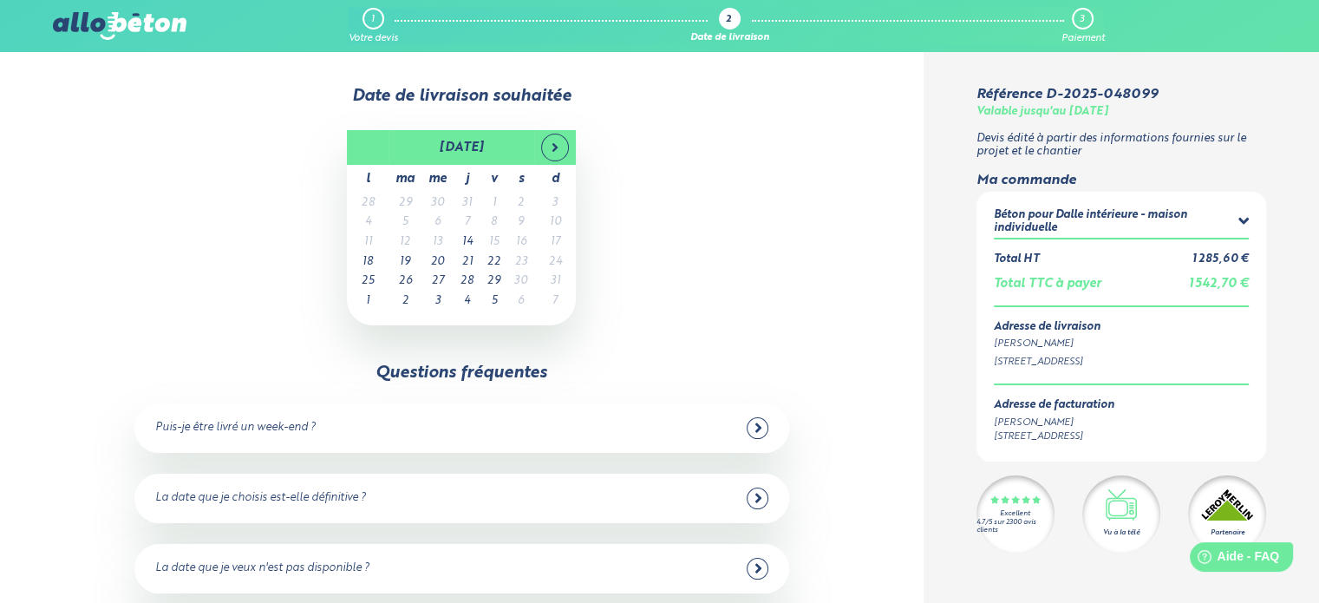
click at [756, 423] on icon at bounding box center [757, 428] width 6 height 10
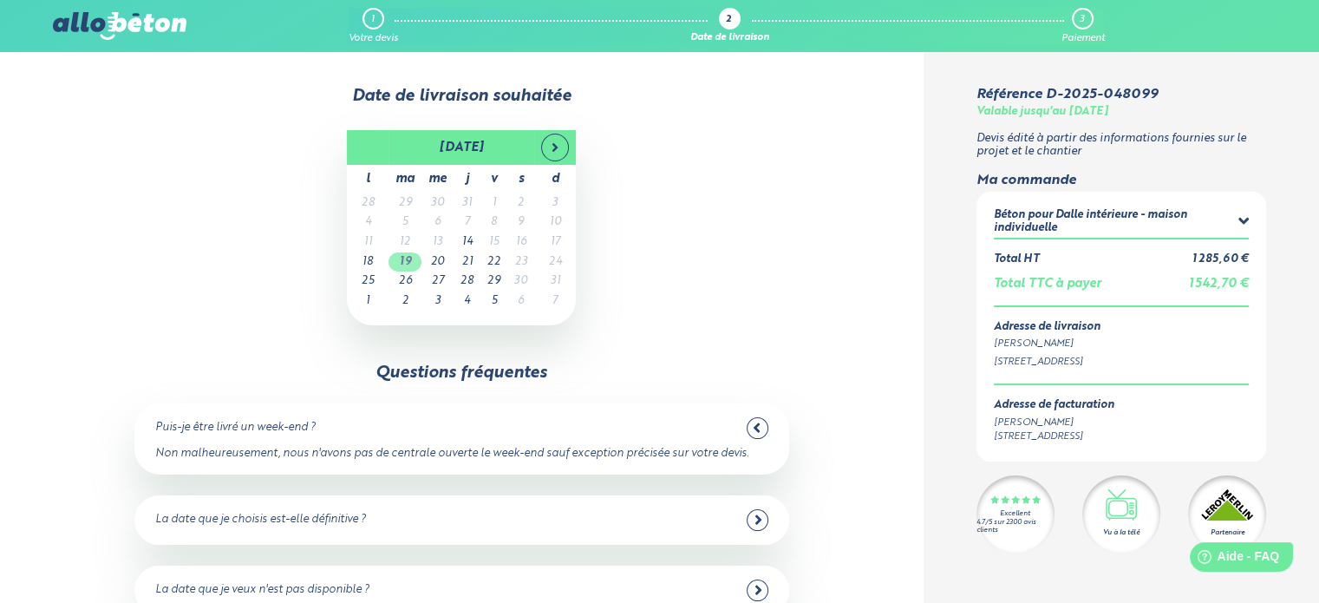
click at [412, 264] on td "19" at bounding box center [404, 262] width 33 height 20
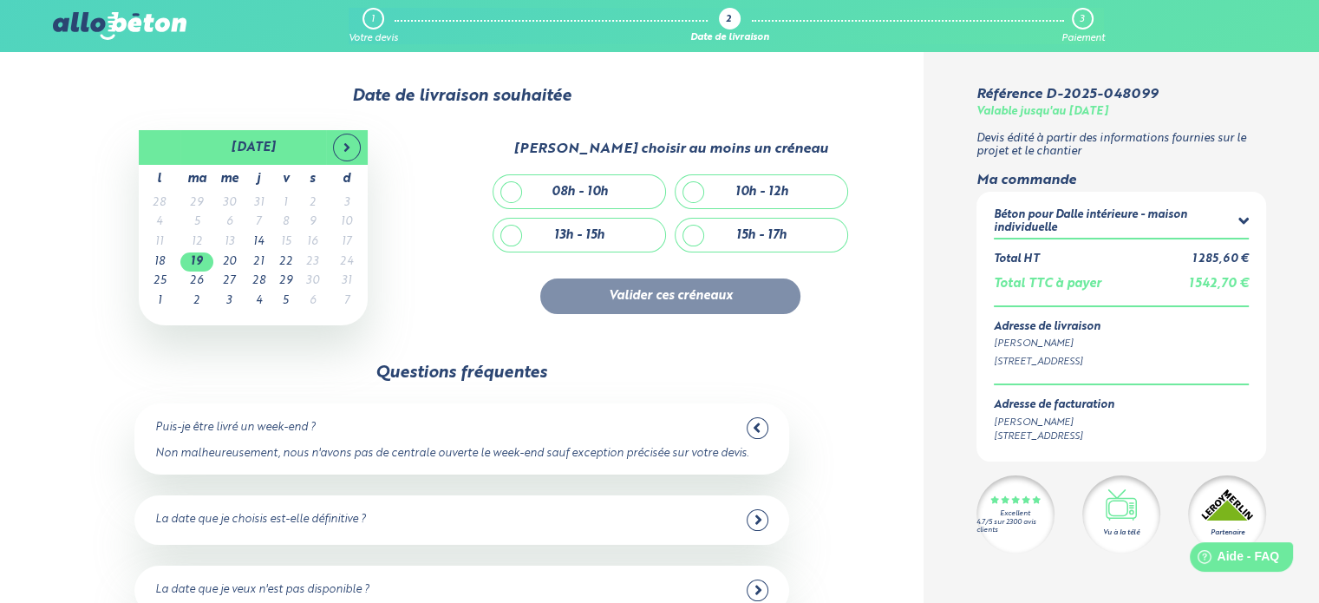
click at [508, 187] on div "08h - 10h" at bounding box center [579, 191] width 172 height 33
checkbox input "true"
click at [682, 299] on button "Valider ces créneaux" at bounding box center [670, 296] width 260 height 36
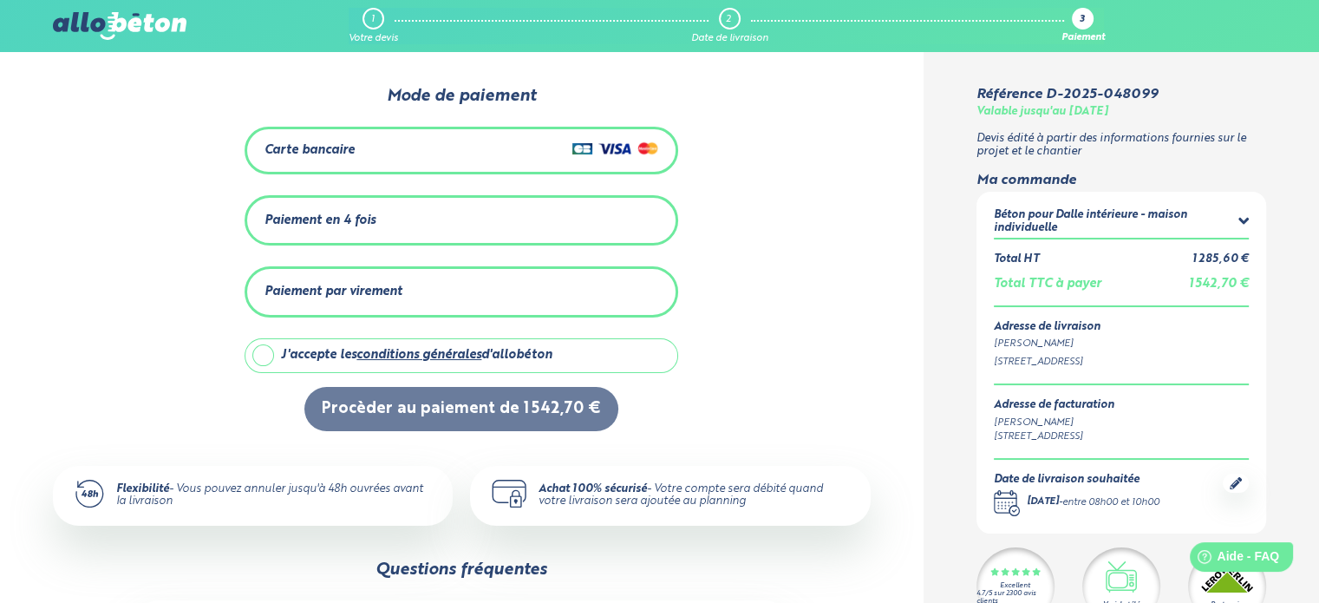
click at [461, 218] on div "Paiement en 4 fois" at bounding box center [461, 220] width 394 height 29
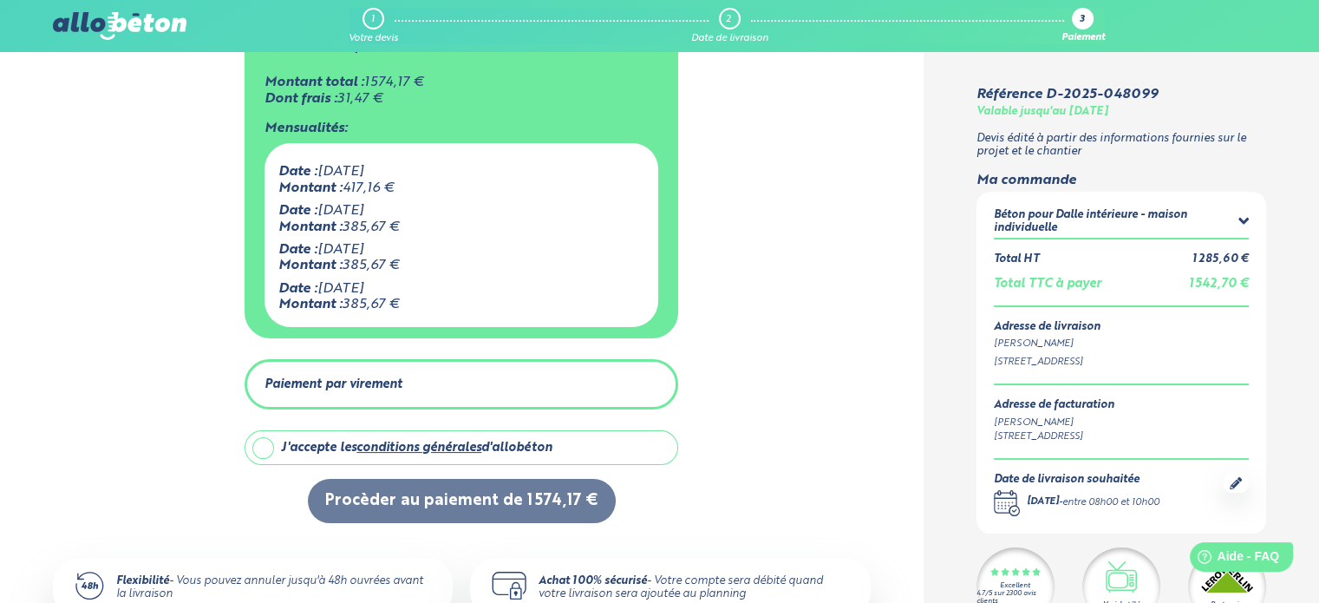
scroll to position [173, 0]
